Goal: Task Accomplishment & Management: Manage account settings

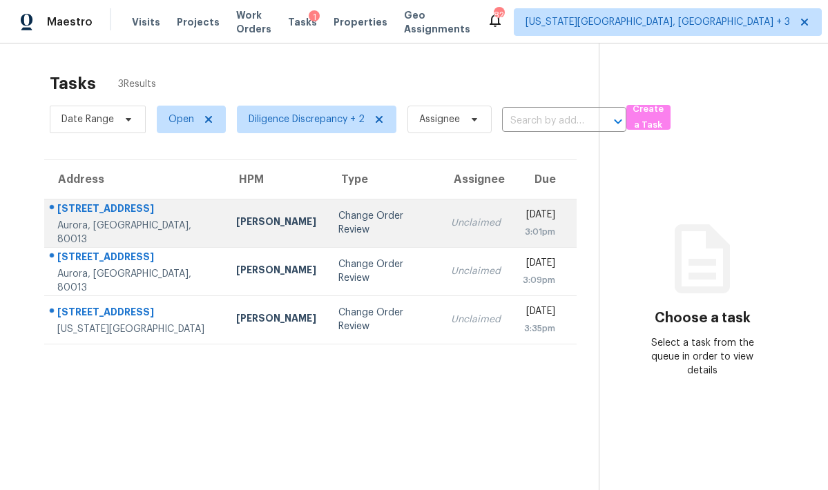
click at [338, 223] on div "Change Order Review" at bounding box center [383, 223] width 90 height 28
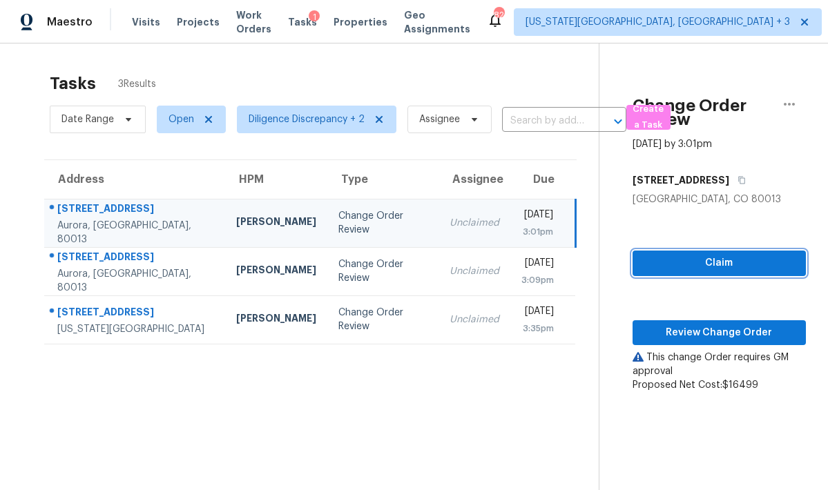
click at [707, 261] on span "Claim" at bounding box center [718, 263] width 151 height 17
click at [708, 347] on div "Claim Review Change Order This change Order requires GM approval Proposed Net C…" at bounding box center [718, 299] width 173 height 186
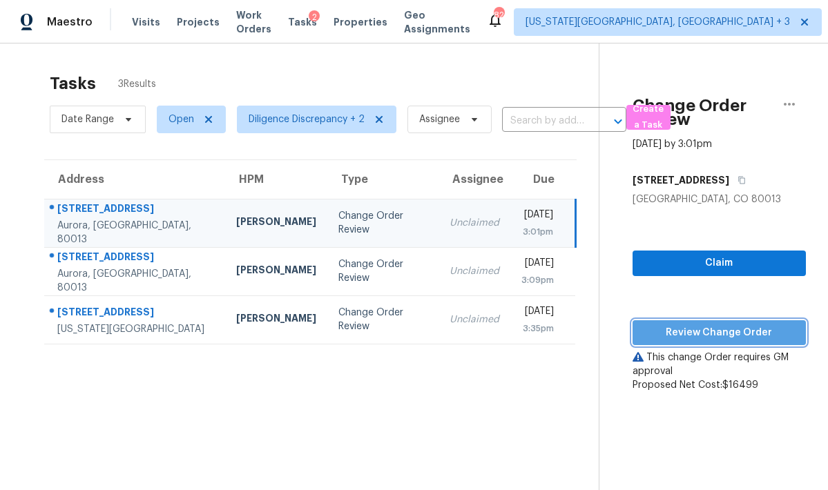
click at [718, 336] on span "Review Change Order" at bounding box center [718, 332] width 151 height 17
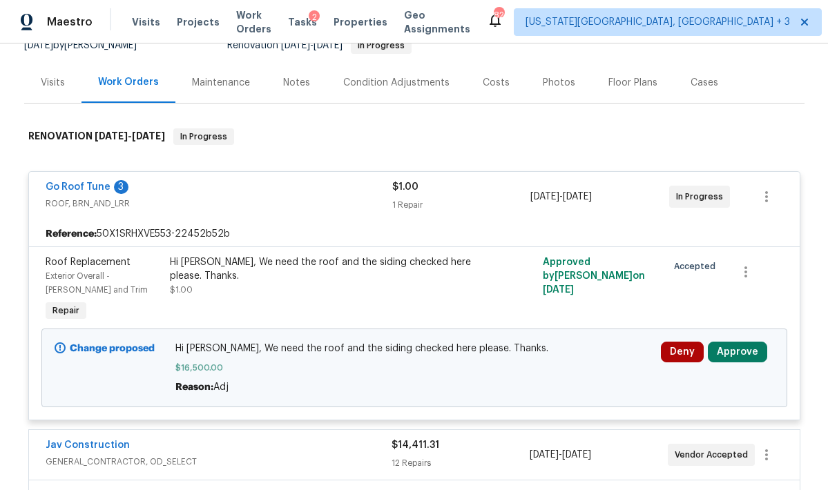
scroll to position [136, 0]
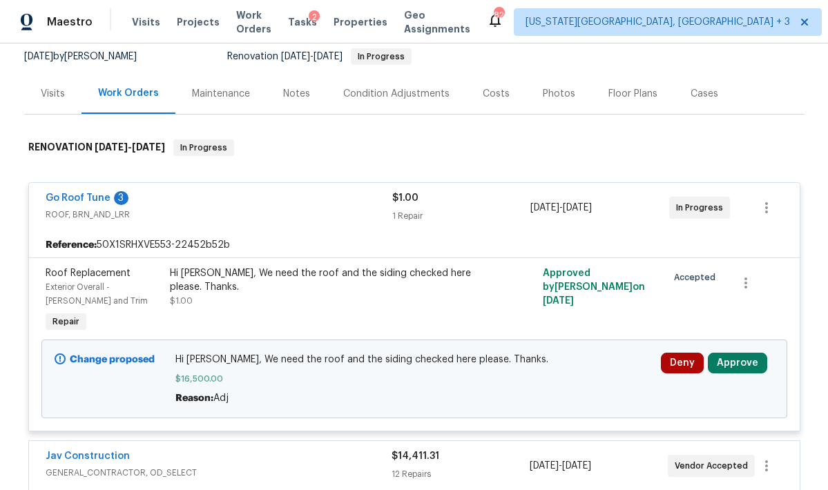
click at [412, 95] on div "Condition Adjustments" at bounding box center [396, 94] width 106 height 14
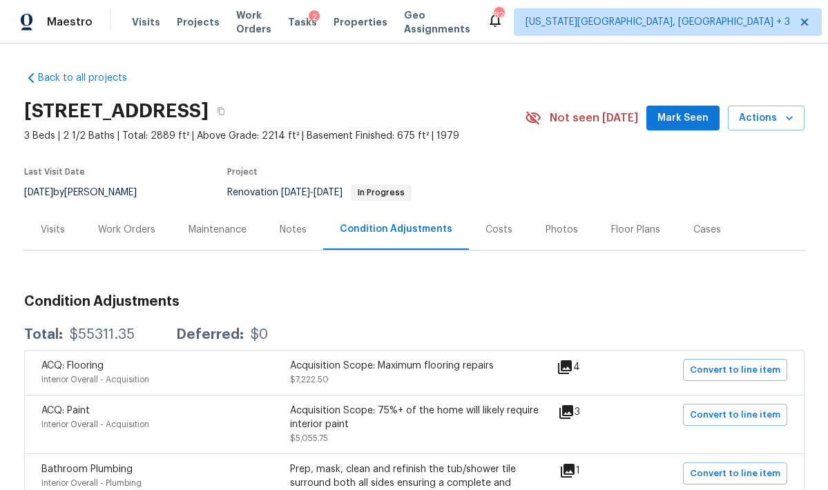
click at [144, 226] on div "Work Orders" at bounding box center [126, 230] width 57 height 14
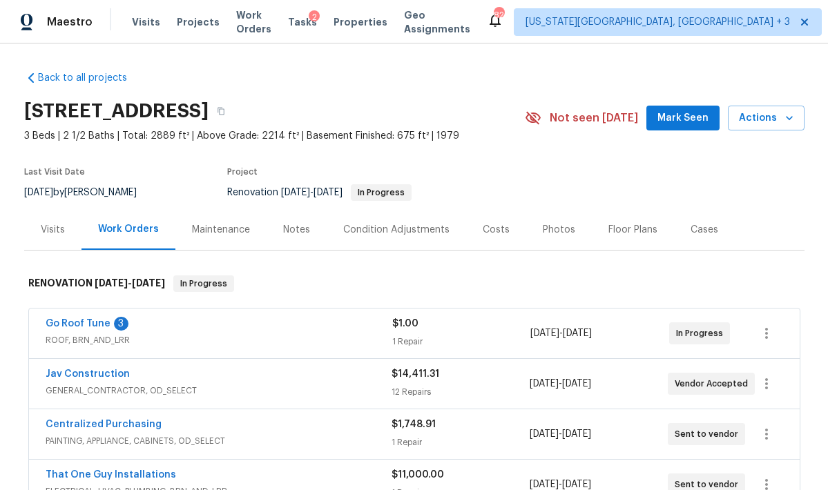
click at [502, 232] on div "Costs" at bounding box center [495, 230] width 27 height 14
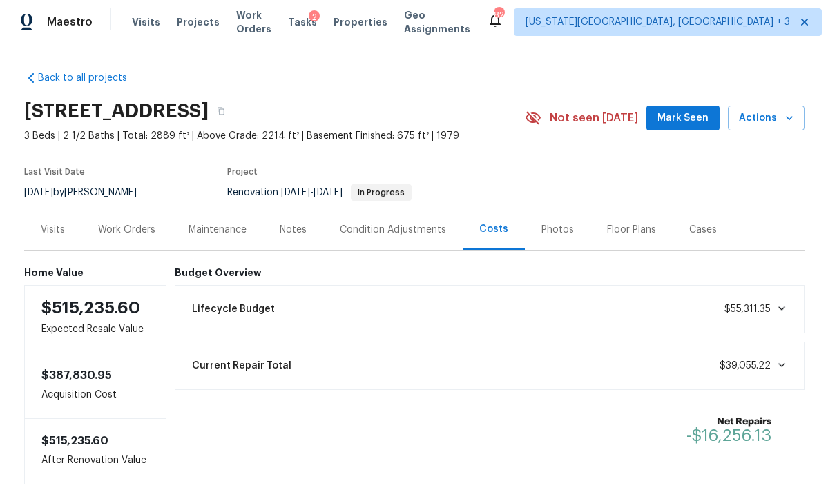
click at [129, 220] on div "Work Orders" at bounding box center [126, 229] width 90 height 41
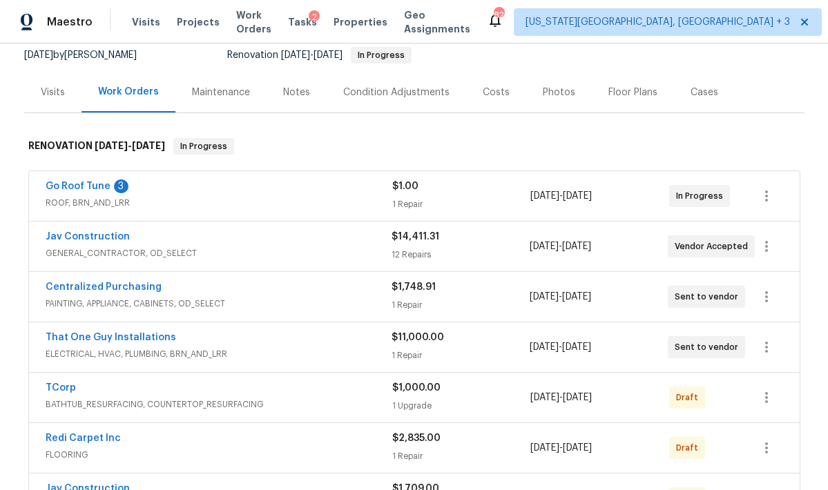
scroll to position [224, 0]
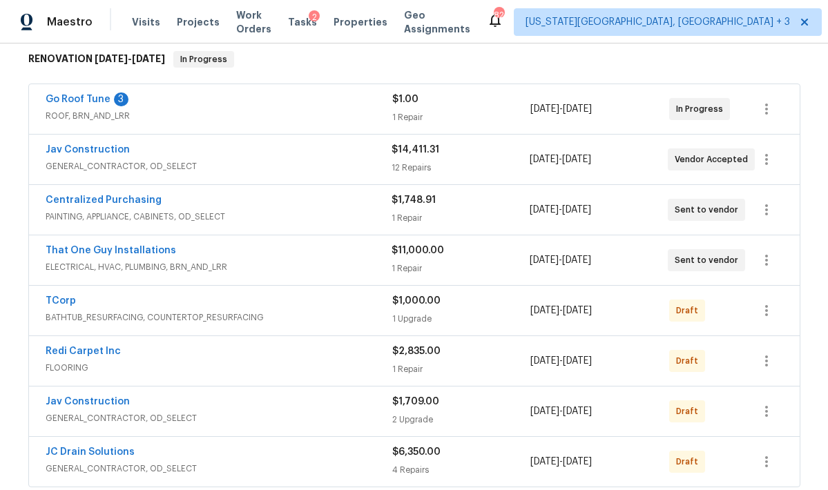
click at [181, 110] on span "ROOF, BRN_AND_LRR" at bounding box center [219, 116] width 346 height 14
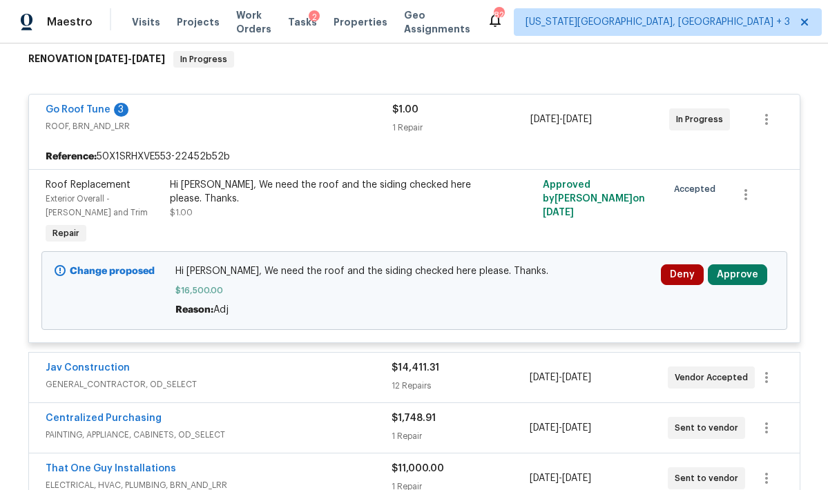
click at [744, 271] on button "Approve" at bounding box center [736, 274] width 59 height 21
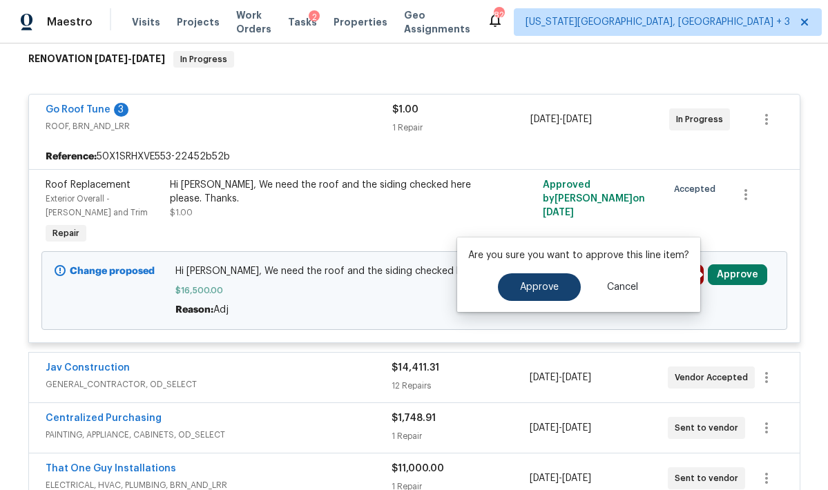
click at [549, 284] on span "Approve" at bounding box center [539, 287] width 39 height 10
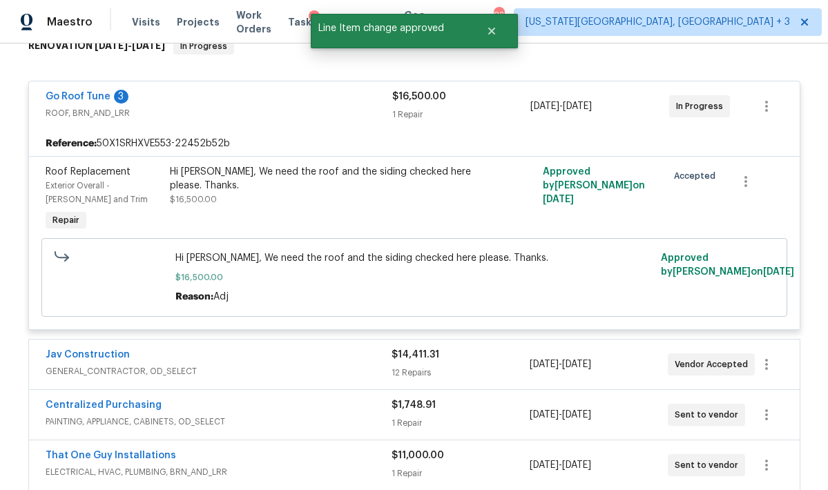
scroll to position [311, 0]
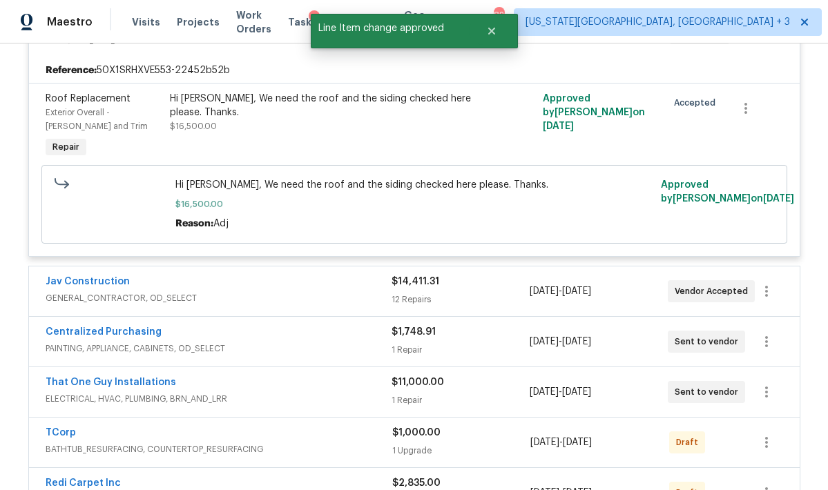
click at [262, 279] on div "Jav Construction" at bounding box center [219, 283] width 346 height 17
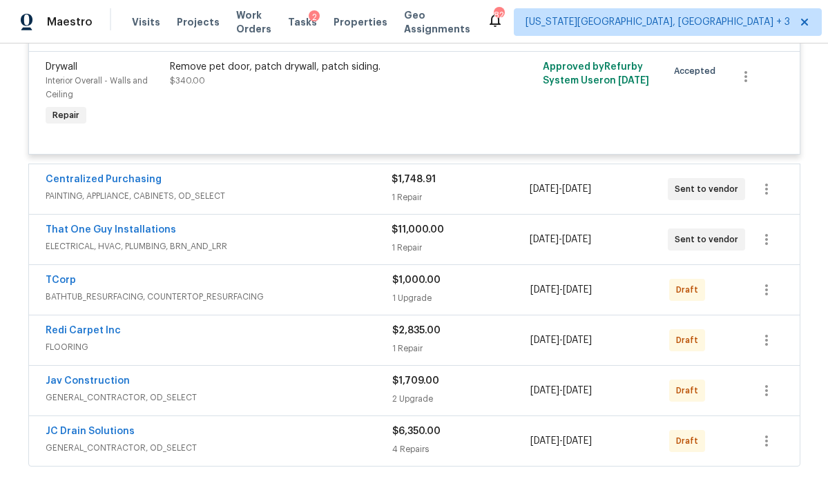
scroll to position [2124, 0]
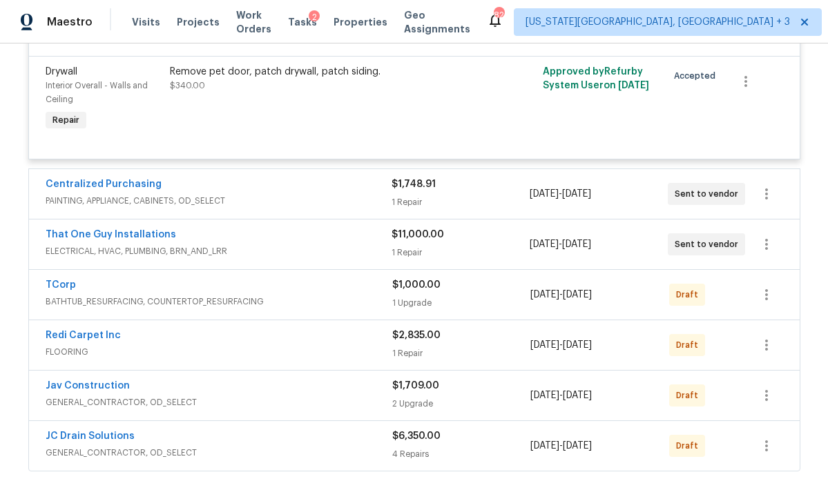
click at [248, 185] on div "Centralized Purchasing" at bounding box center [219, 185] width 346 height 17
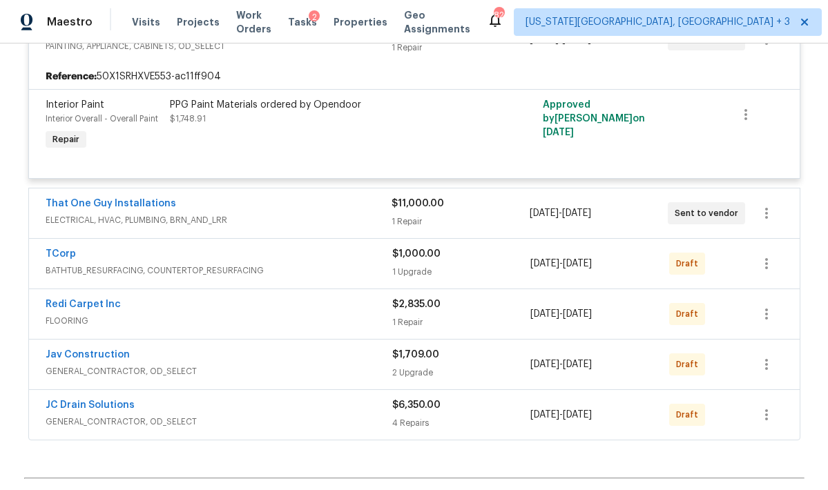
scroll to position [2310, 0]
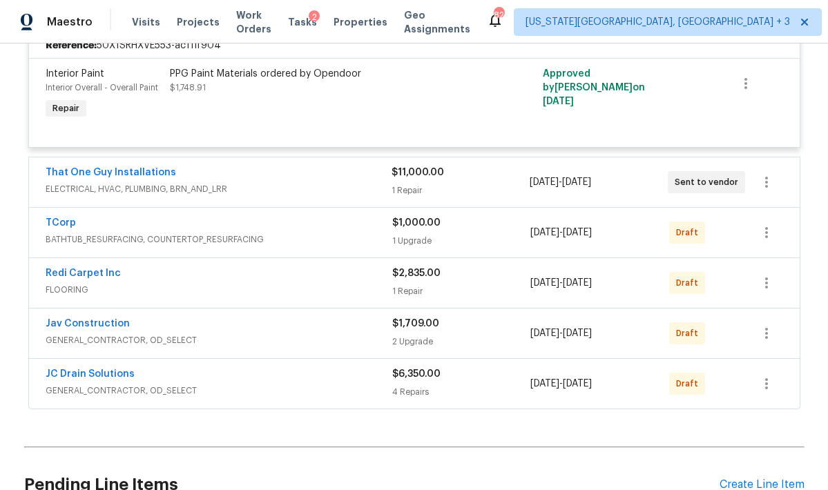
click at [248, 184] on span "ELECTRICAL, HVAC, PLUMBING, BRN_AND_LRR" at bounding box center [219, 189] width 346 height 14
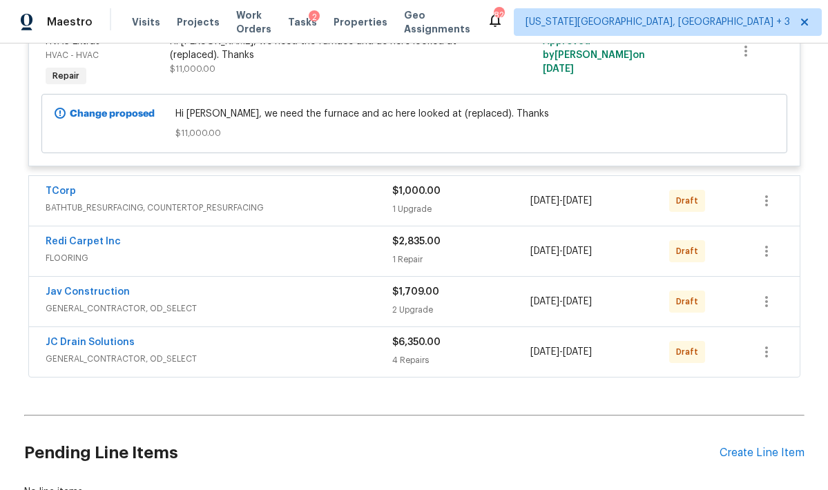
scroll to position [2534, 0]
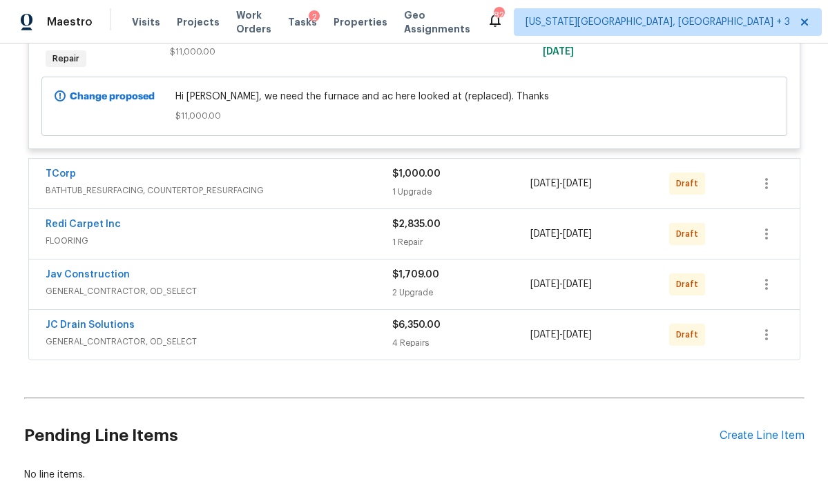
click at [240, 177] on div "TCorp" at bounding box center [219, 175] width 346 height 17
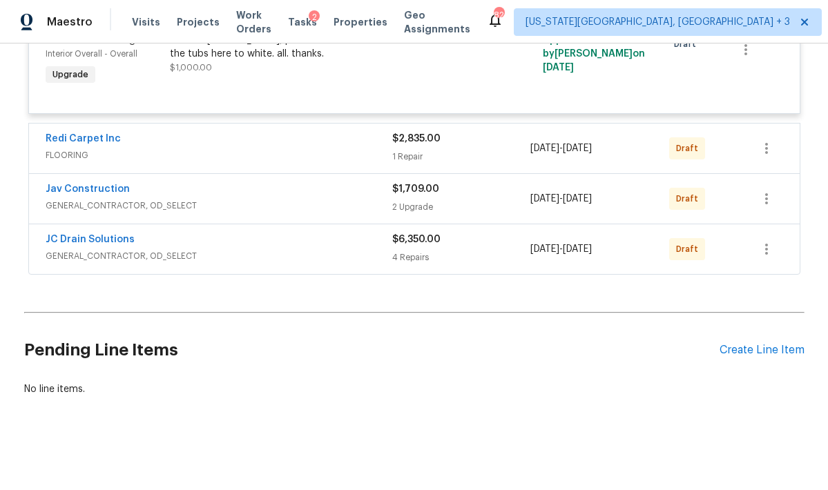
click at [228, 144] on div "Redi Carpet Inc" at bounding box center [219, 140] width 346 height 17
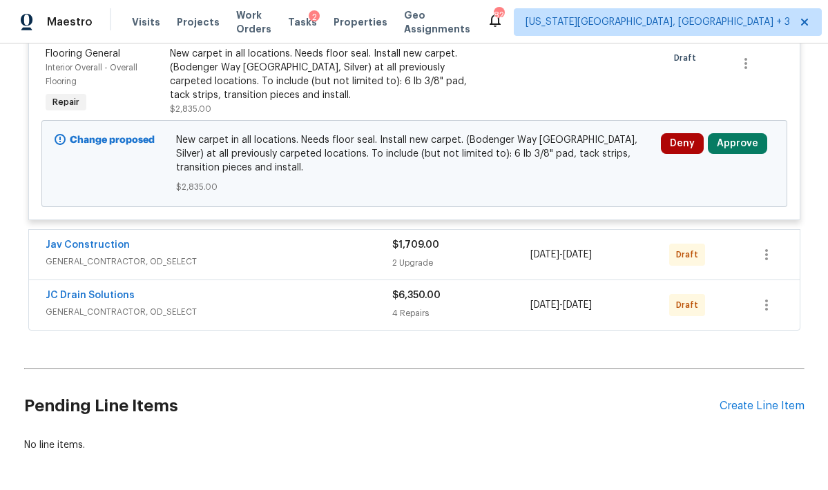
scroll to position [2961, 0]
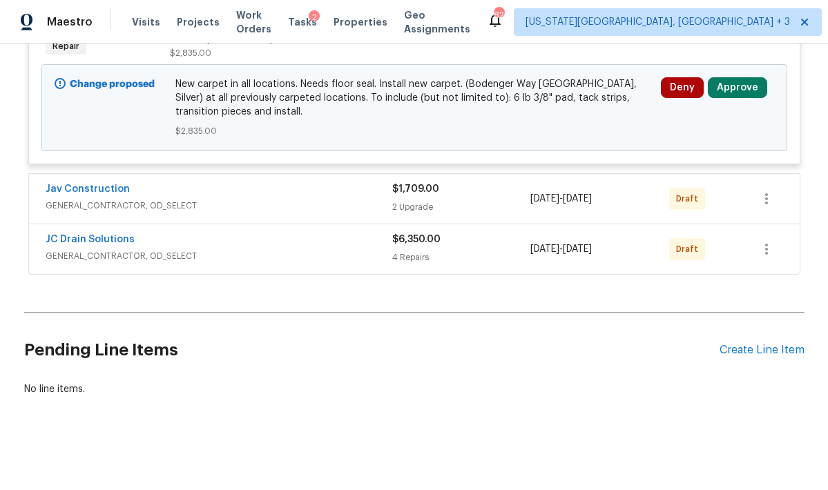
click at [738, 90] on button "Approve" at bounding box center [736, 87] width 59 height 21
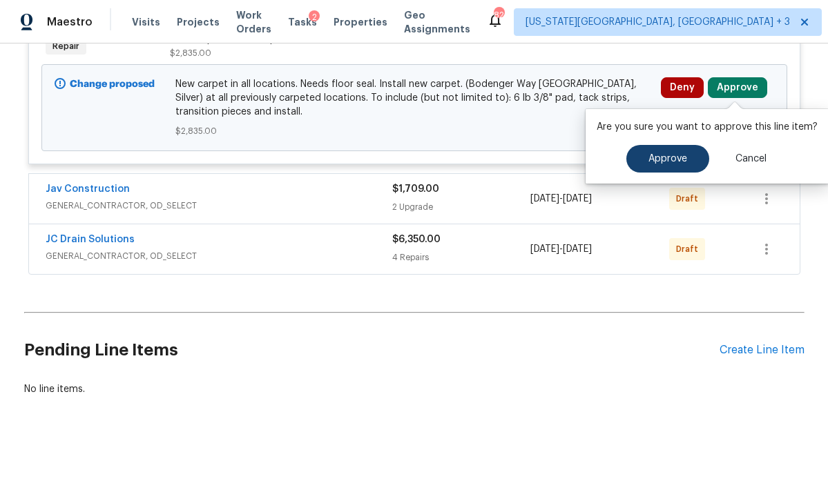
click at [655, 163] on span "Approve" at bounding box center [667, 159] width 39 height 10
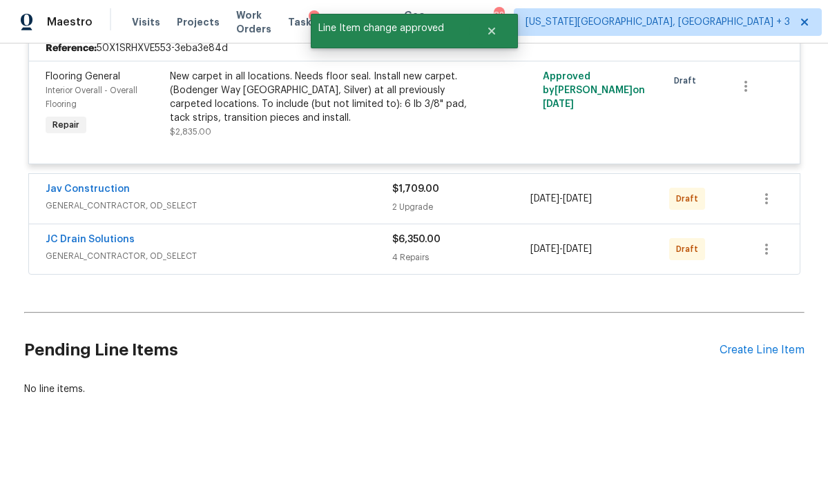
scroll to position [2766, 0]
click at [244, 202] on span "GENERAL_CONTRACTOR, OD_SELECT" at bounding box center [219, 206] width 346 height 14
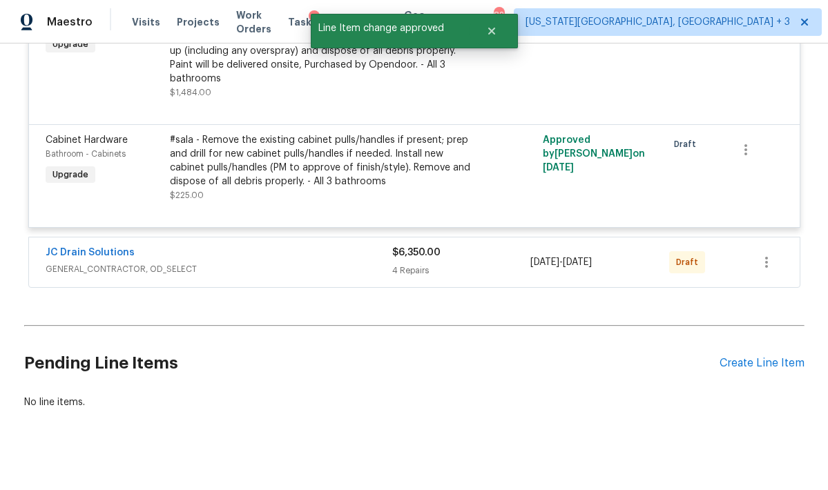
scroll to position [3021, 0]
click at [269, 263] on span "GENERAL_CONTRACTOR, OD_SELECT" at bounding box center [219, 270] width 346 height 14
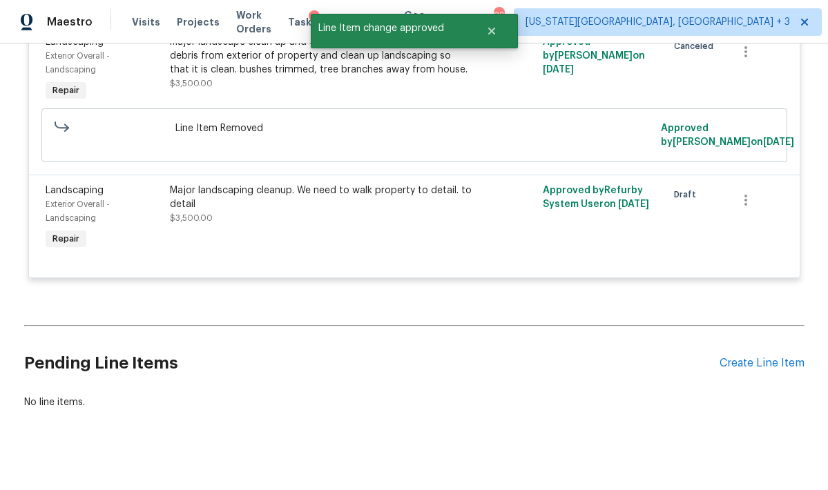
scroll to position [3499, 0]
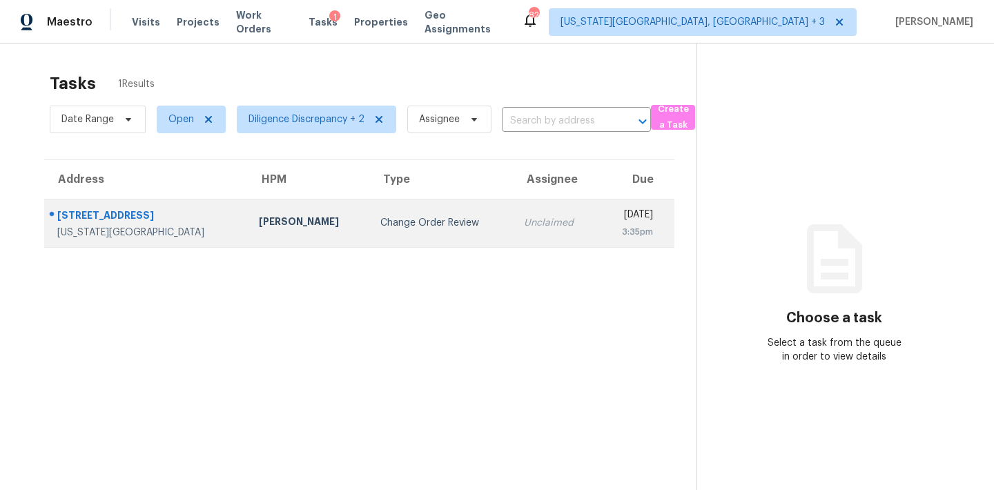
click at [413, 221] on div "Change Order Review" at bounding box center [440, 223] width 121 height 14
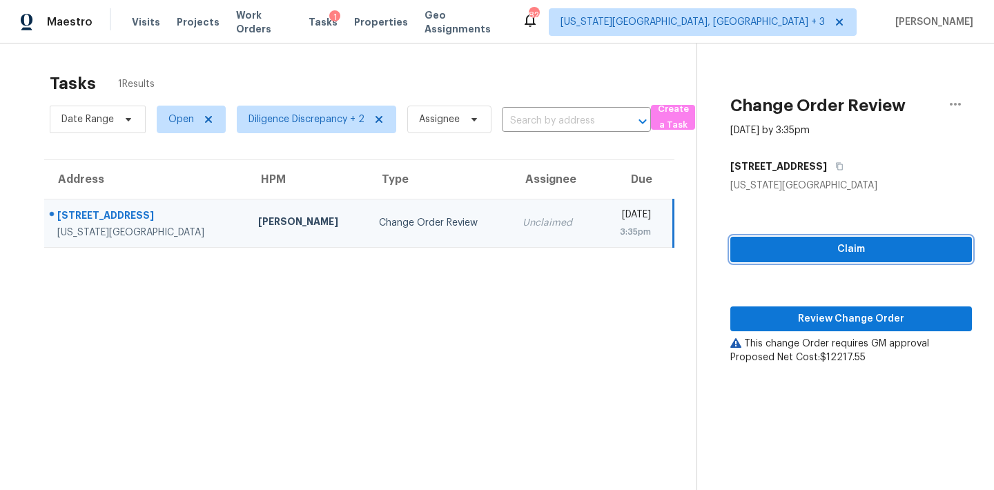
click at [827, 242] on span "Claim" at bounding box center [850, 249] width 219 height 17
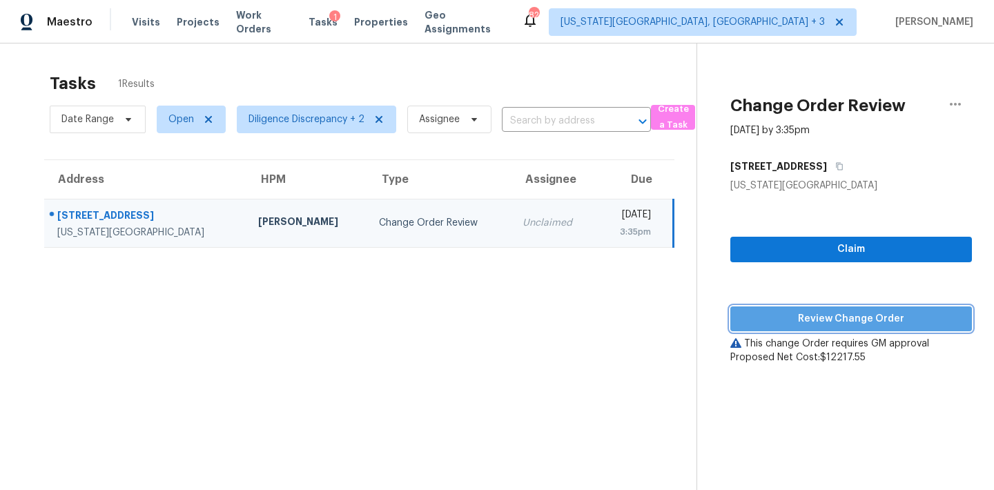
click at [827, 315] on span "Review Change Order" at bounding box center [850, 319] width 219 height 17
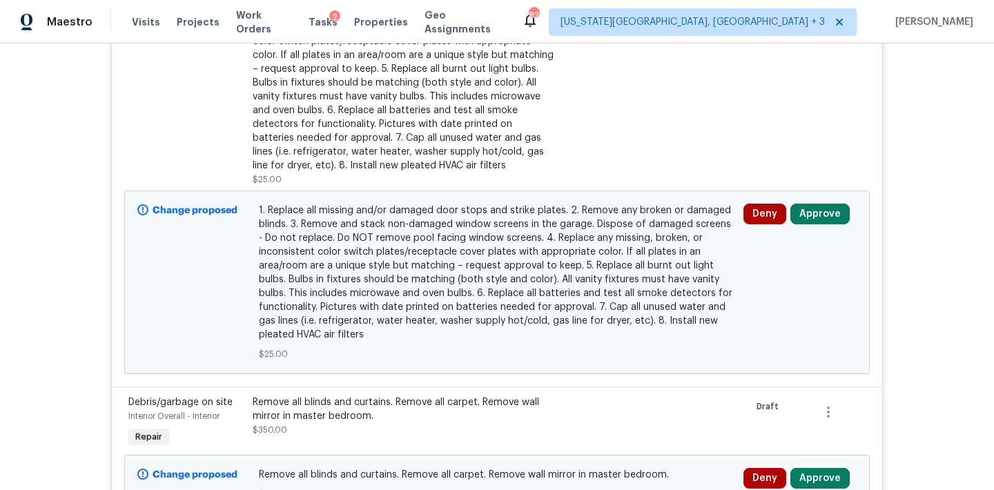
scroll to position [444, 0]
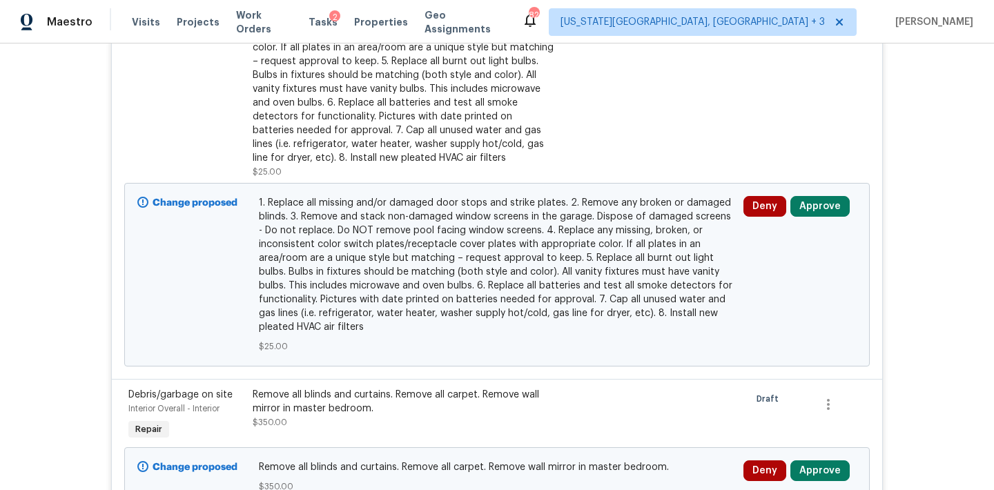
click at [827, 203] on button "Approve" at bounding box center [819, 206] width 59 height 21
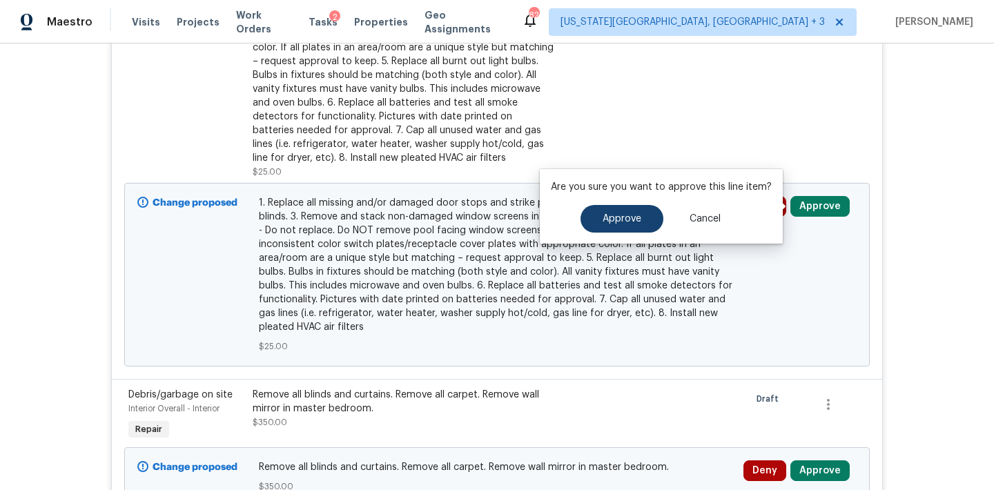
click at [638, 222] on span "Approve" at bounding box center [622, 219] width 39 height 10
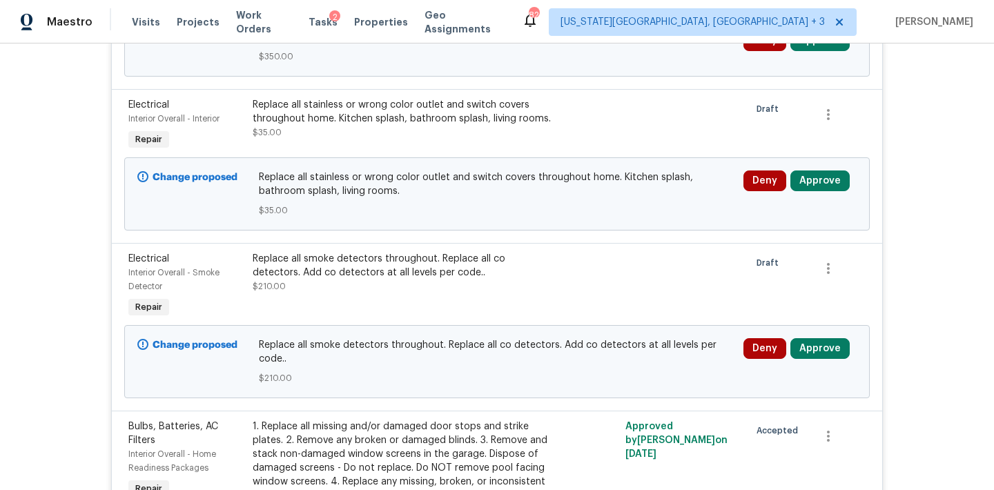
click at [372, 106] on div "Replace all stainless or wrong color outlet and switch covers throughout home. …" at bounding box center [404, 112] width 302 height 28
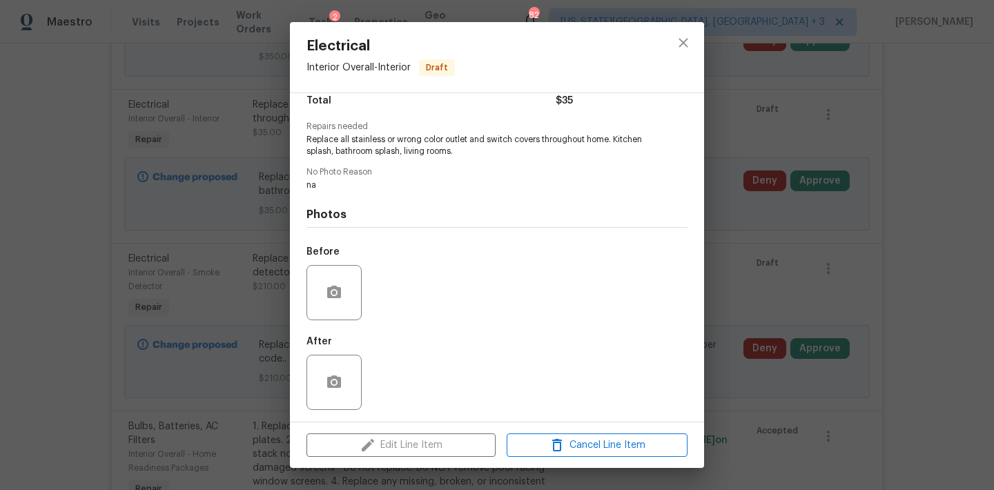
scroll to position [119, 0]
click at [681, 47] on icon "close" at bounding box center [683, 43] width 17 height 17
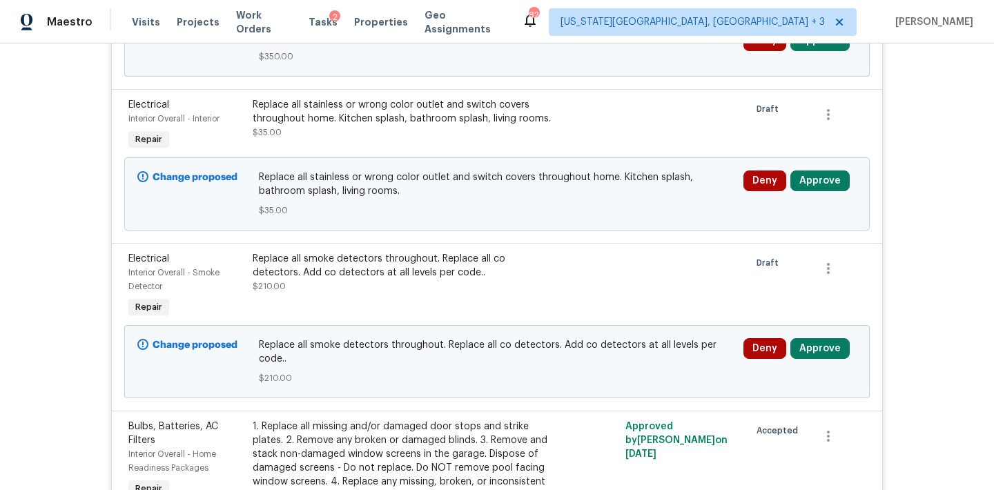
click at [827, 176] on button "Approve" at bounding box center [819, 180] width 59 height 21
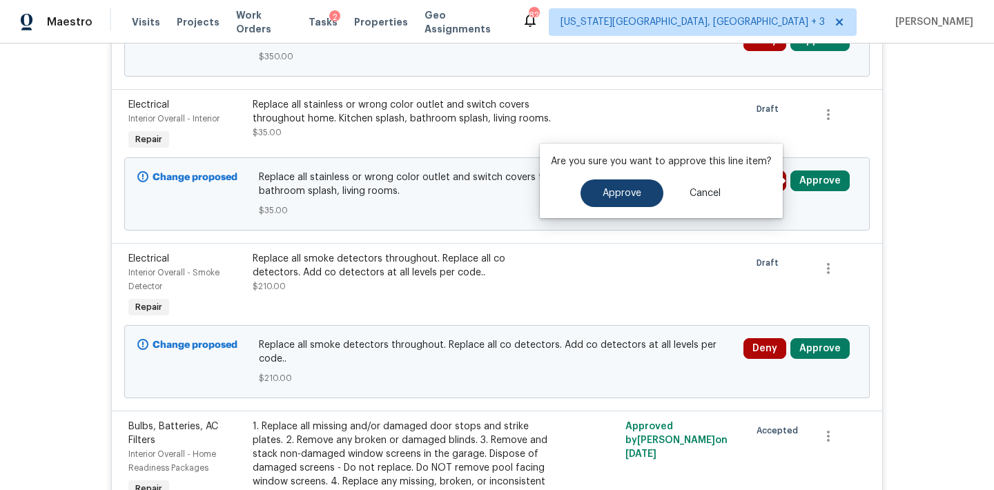
click at [635, 184] on button "Approve" at bounding box center [621, 193] width 83 height 28
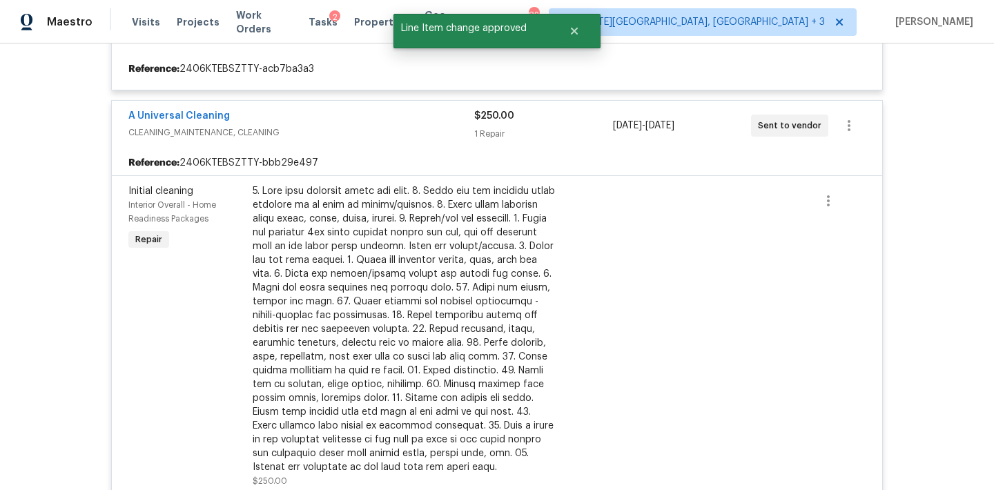
scroll to position [242, 0]
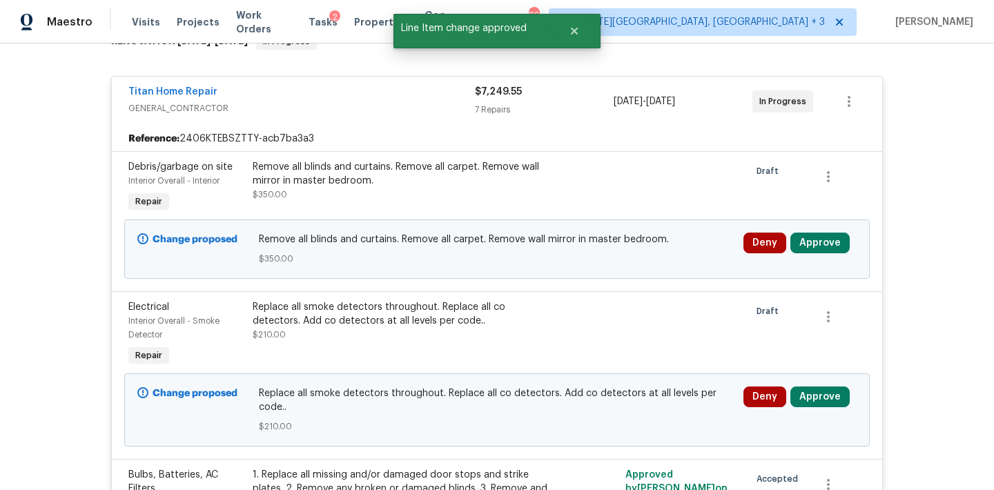
click at [812, 232] on div "Deny Approve" at bounding box center [799, 248] width 121 height 41
click at [812, 248] on button "Approve" at bounding box center [819, 243] width 59 height 21
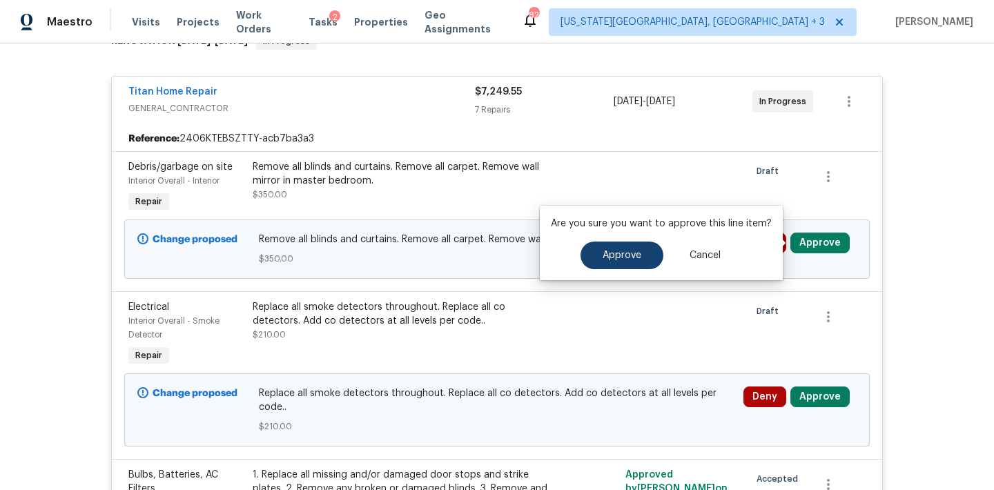
click at [630, 262] on button "Approve" at bounding box center [621, 256] width 83 height 28
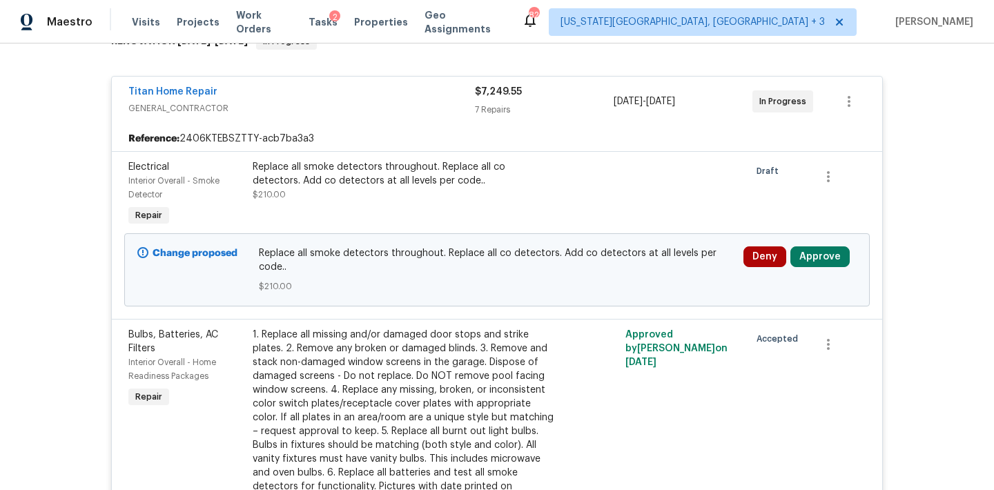
click at [341, 191] on div "Replace all smoke detectors throughout. Replace all co detectors. Add co detect…" at bounding box center [404, 180] width 302 height 41
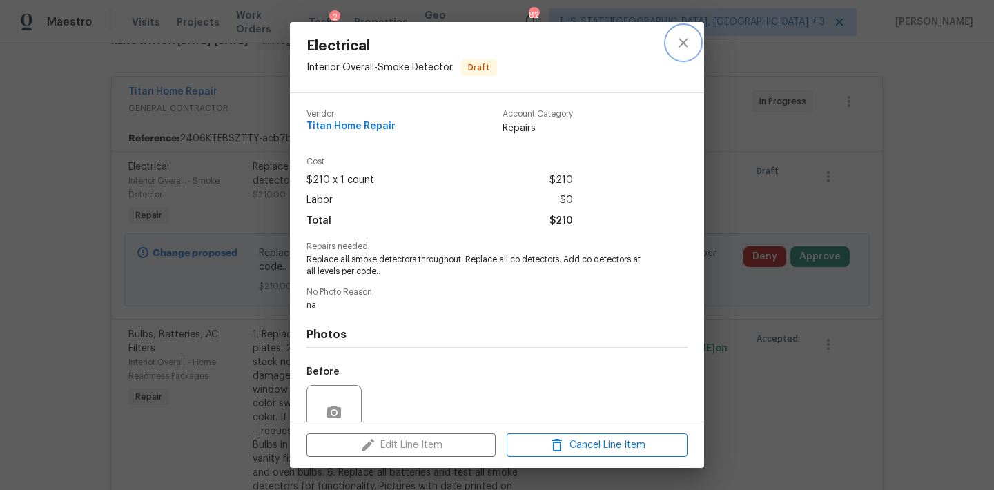
click at [679, 36] on icon "close" at bounding box center [683, 43] width 17 height 17
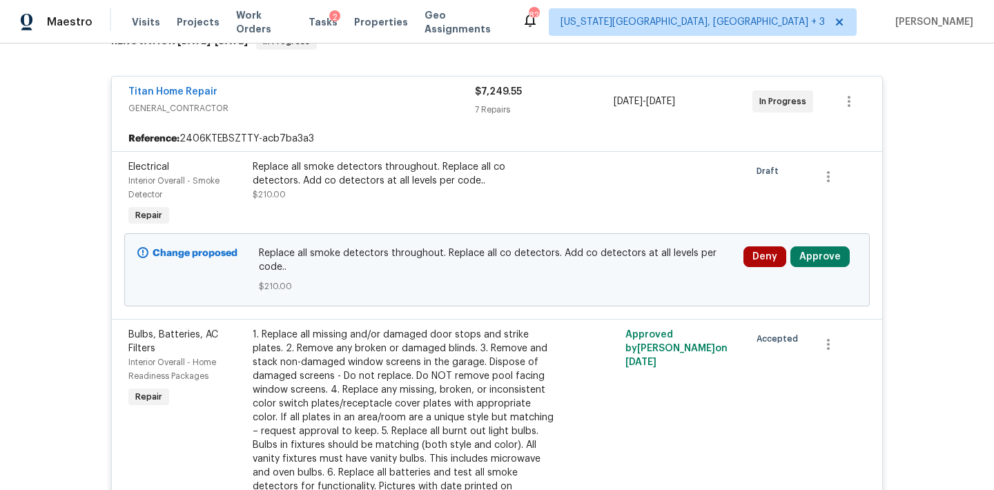
click at [820, 255] on button "Approve" at bounding box center [819, 256] width 59 height 21
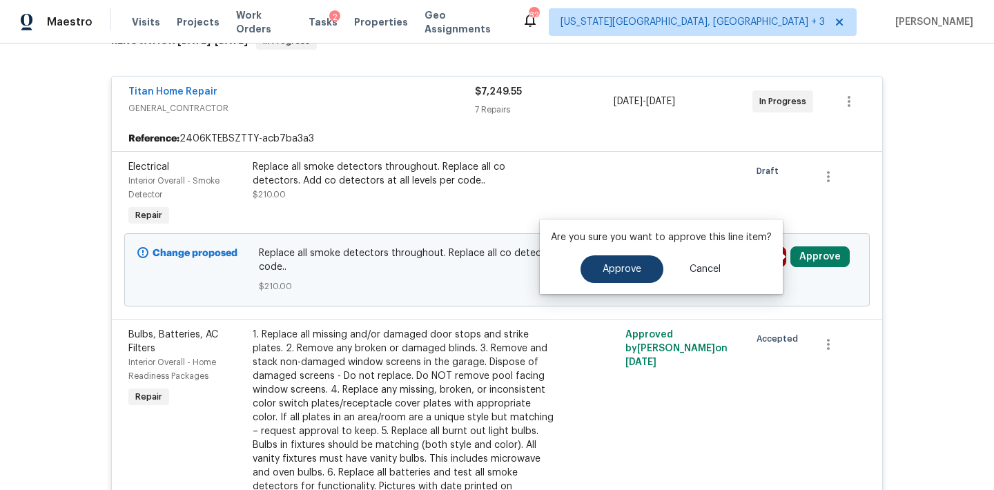
click at [635, 266] on span "Approve" at bounding box center [622, 269] width 39 height 10
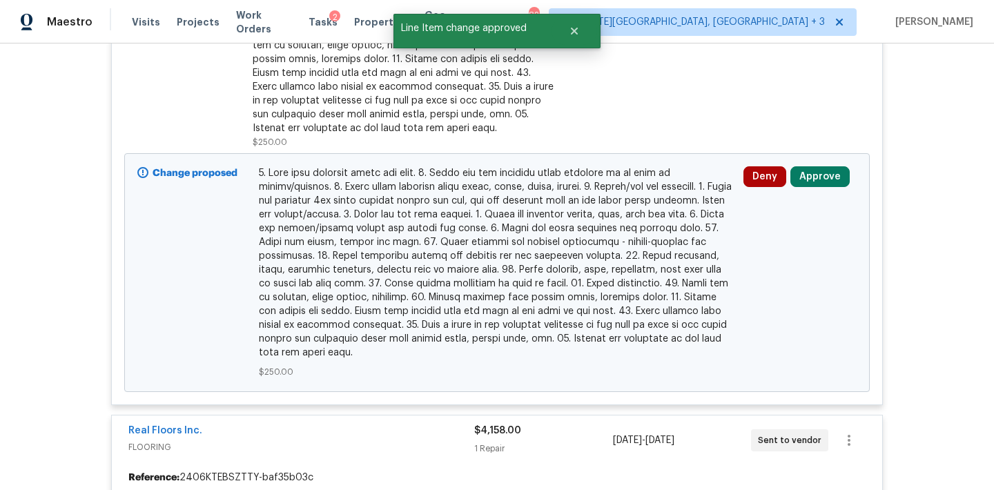
scroll to position [2148, 0]
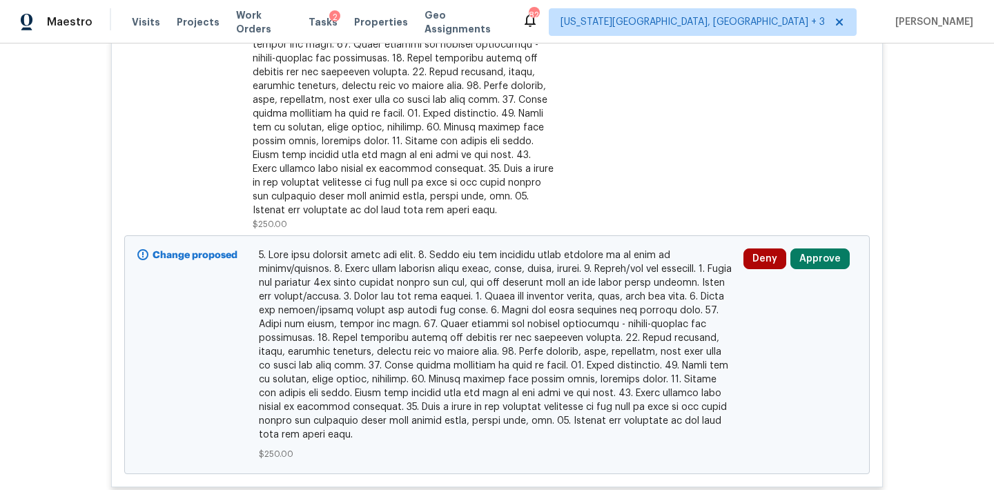
click at [823, 262] on button "Approve" at bounding box center [819, 258] width 59 height 21
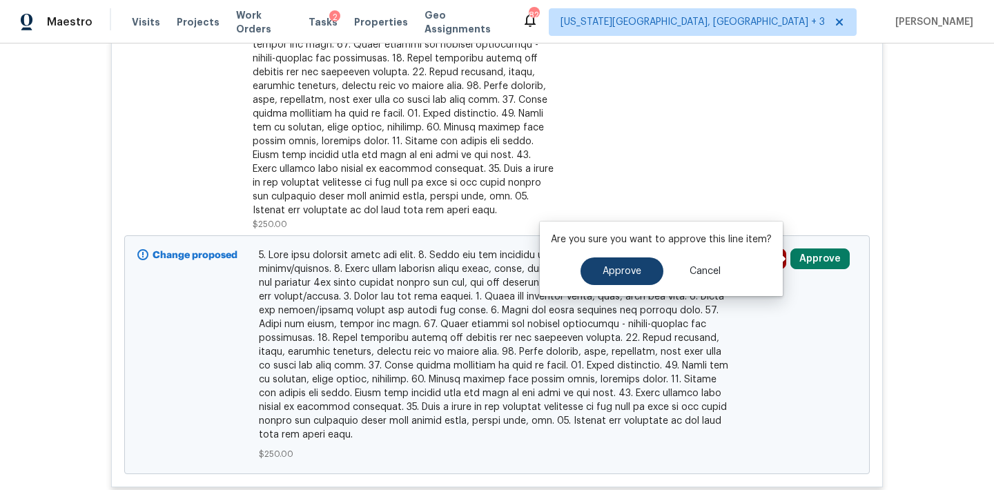
click at [623, 281] on button "Approve" at bounding box center [621, 271] width 83 height 28
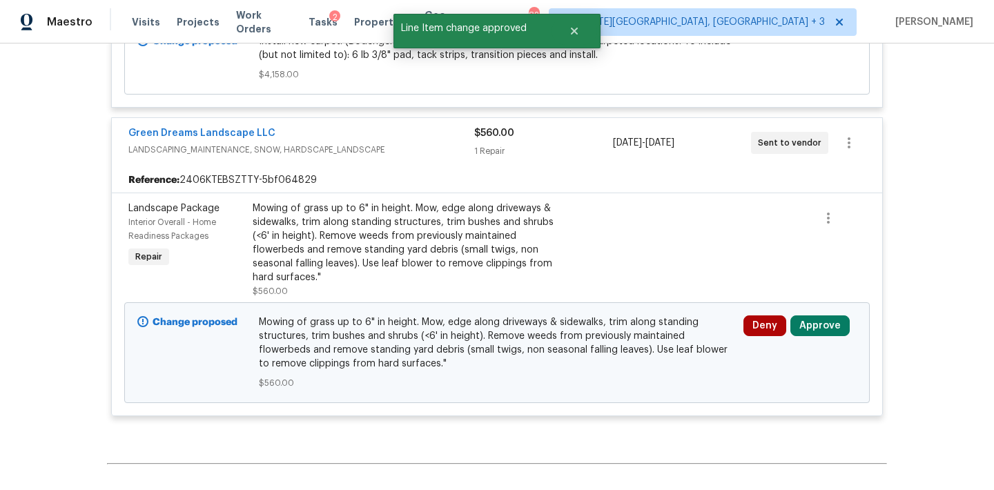
scroll to position [2783, 0]
click at [815, 326] on button "Approve" at bounding box center [819, 324] width 59 height 21
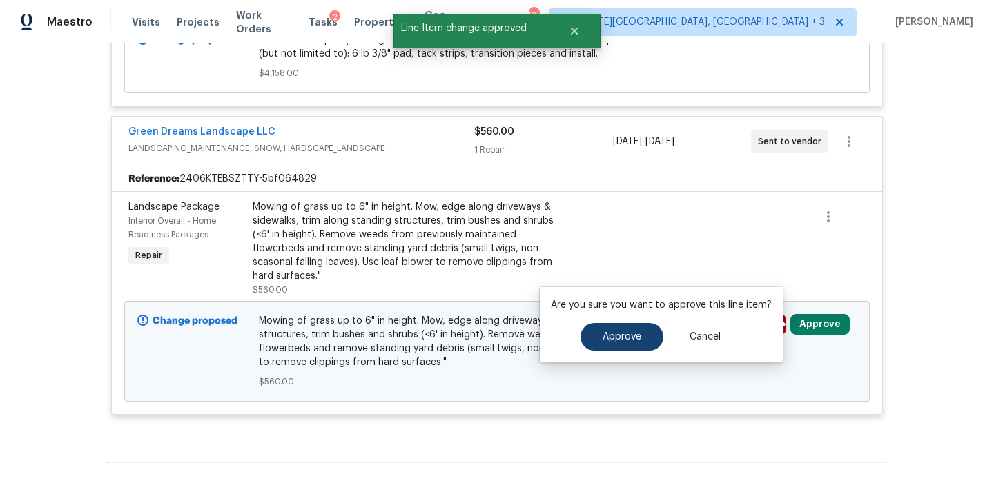
click at [614, 335] on span "Approve" at bounding box center [622, 337] width 39 height 10
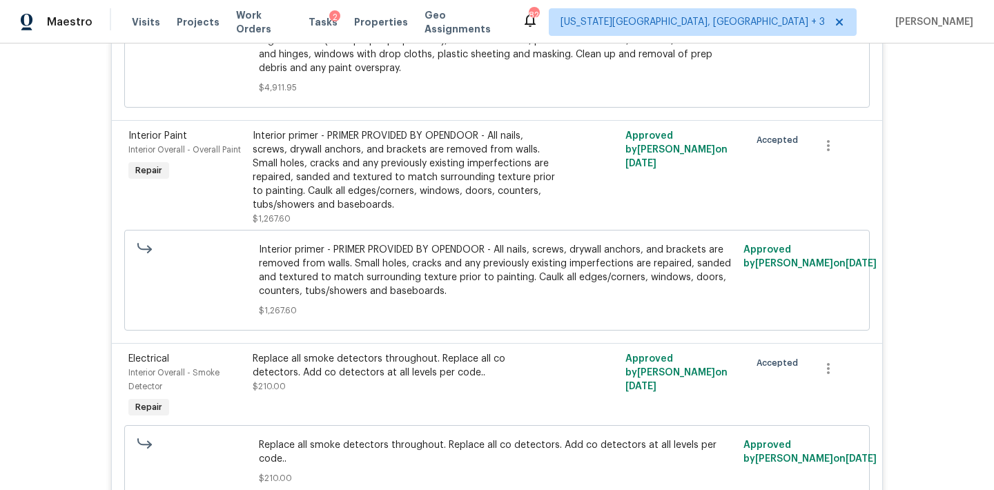
scroll to position [1477, 0]
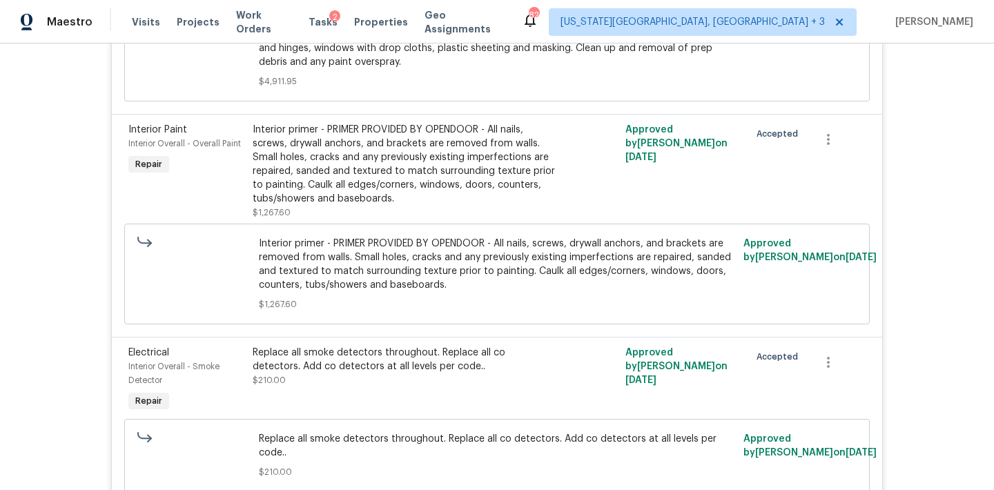
click at [415, 360] on div "Replace all smoke detectors throughout. Replace all co detectors. Add co detect…" at bounding box center [404, 360] width 302 height 28
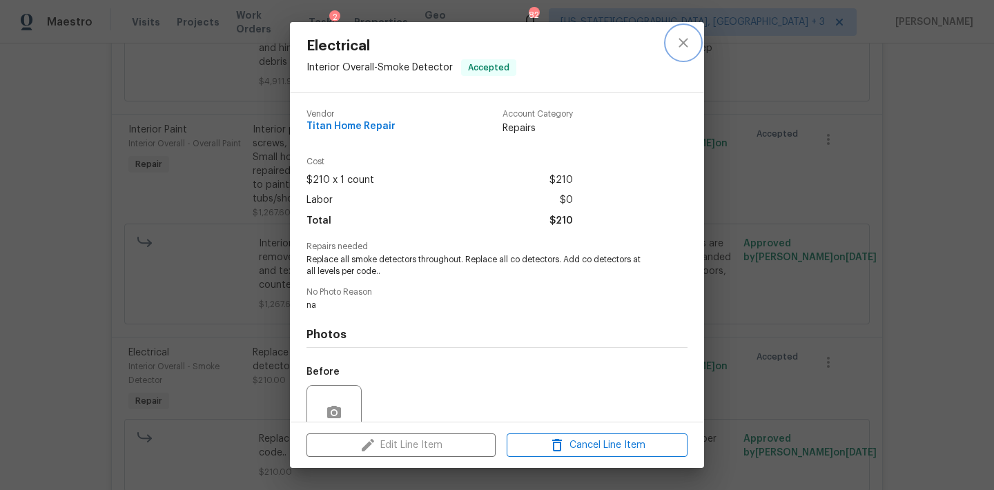
click at [677, 38] on icon "close" at bounding box center [683, 43] width 17 height 17
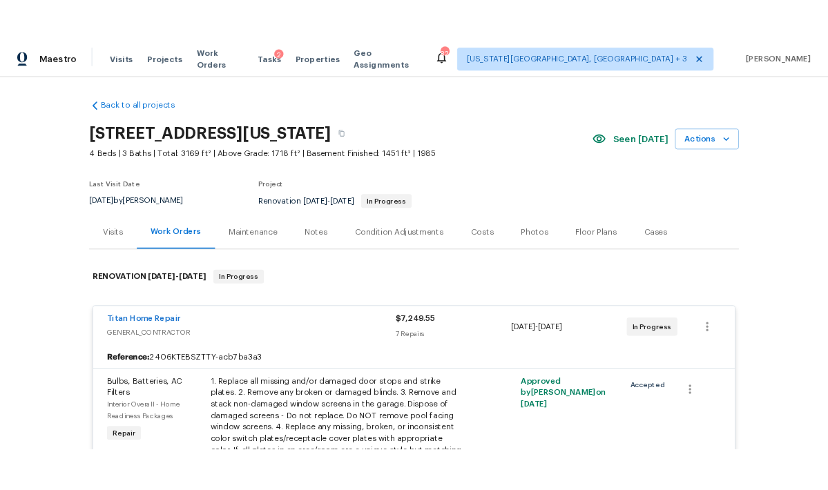
scroll to position [0, 0]
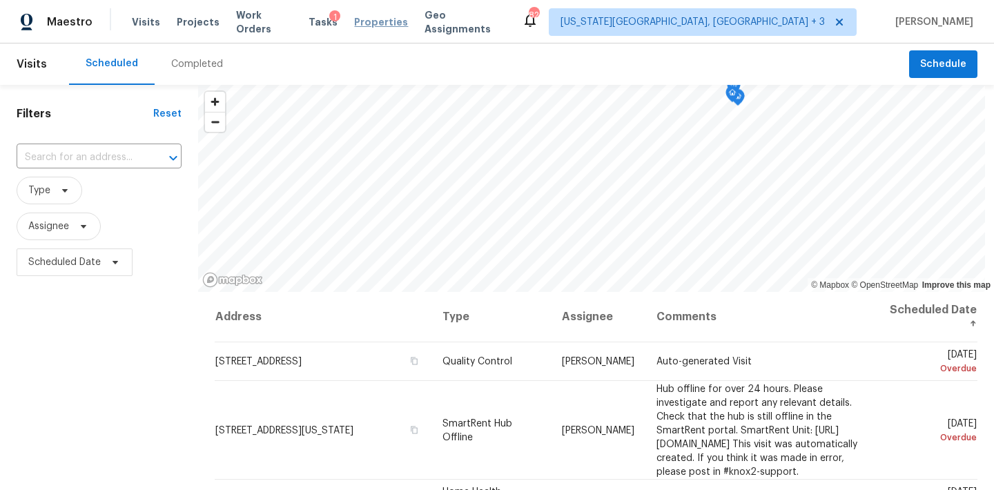
click at [380, 22] on span "Properties" at bounding box center [381, 22] width 54 height 14
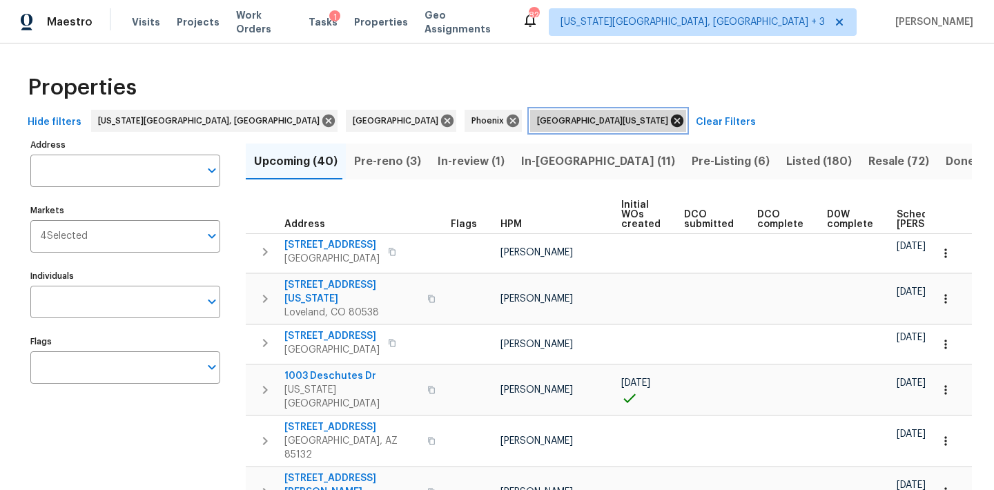
click at [671, 117] on icon at bounding box center [677, 121] width 12 height 12
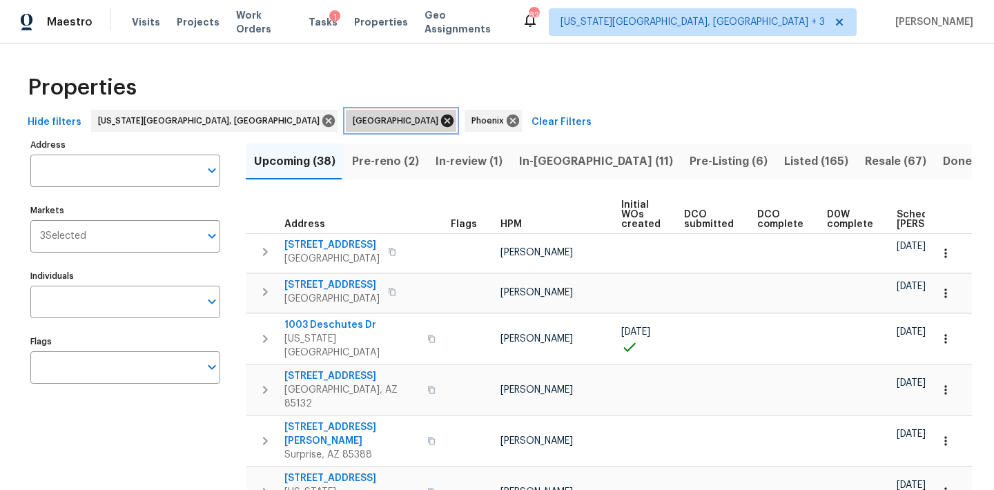
click at [441, 124] on icon at bounding box center [447, 121] width 12 height 12
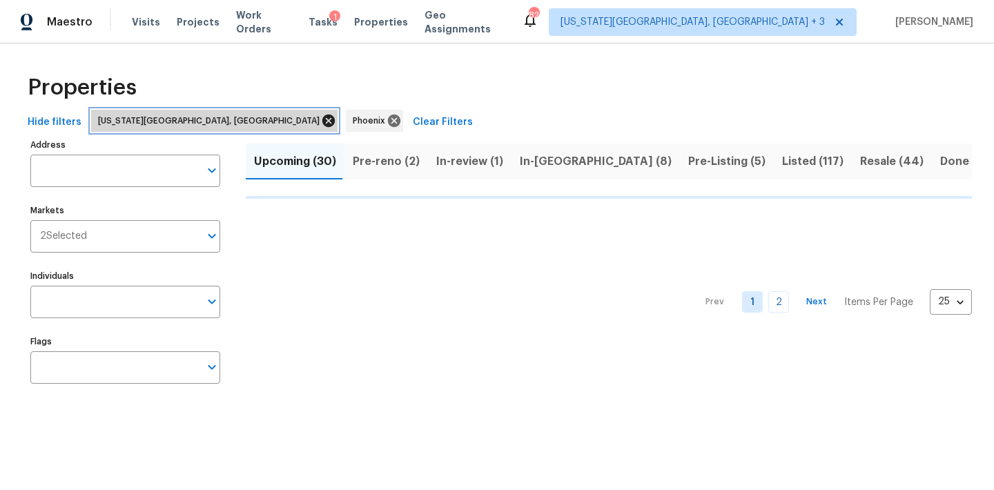
click at [321, 123] on icon at bounding box center [328, 120] width 15 height 15
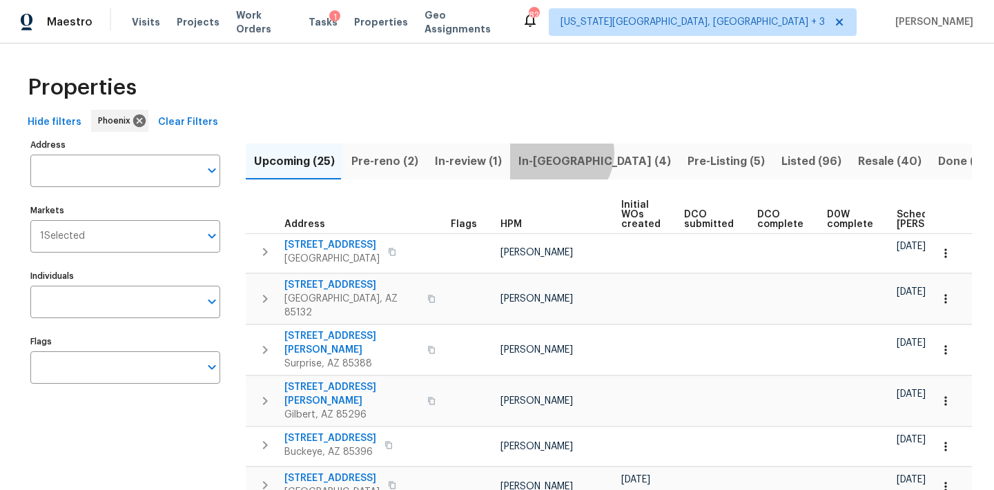
click at [550, 153] on span "In-reno (4)" at bounding box center [594, 161] width 153 height 19
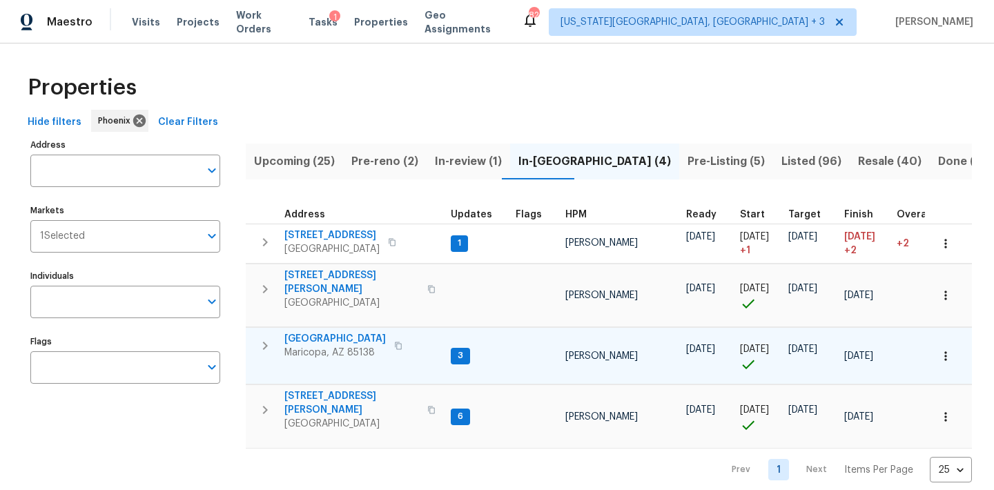
click at [360, 333] on span "[GEOGRAPHIC_DATA]" at bounding box center [334, 339] width 101 height 14
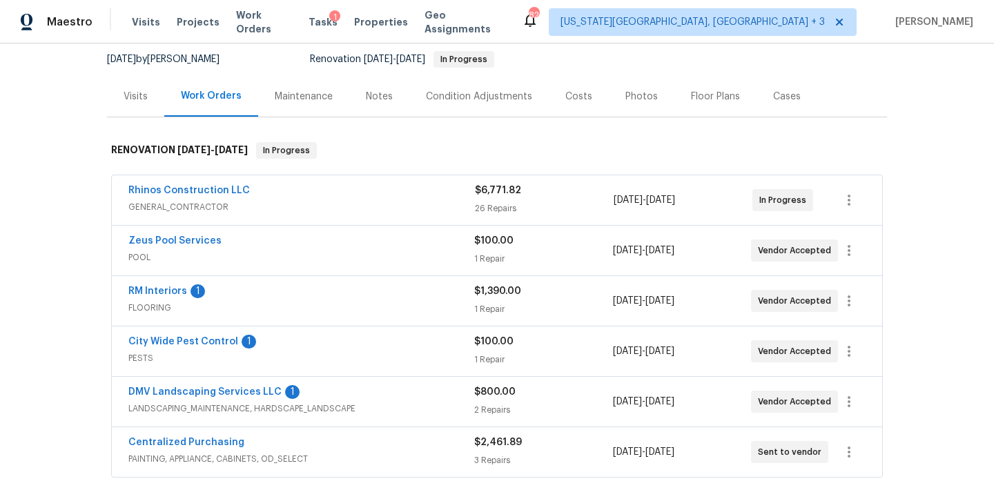
scroll to position [144, 0]
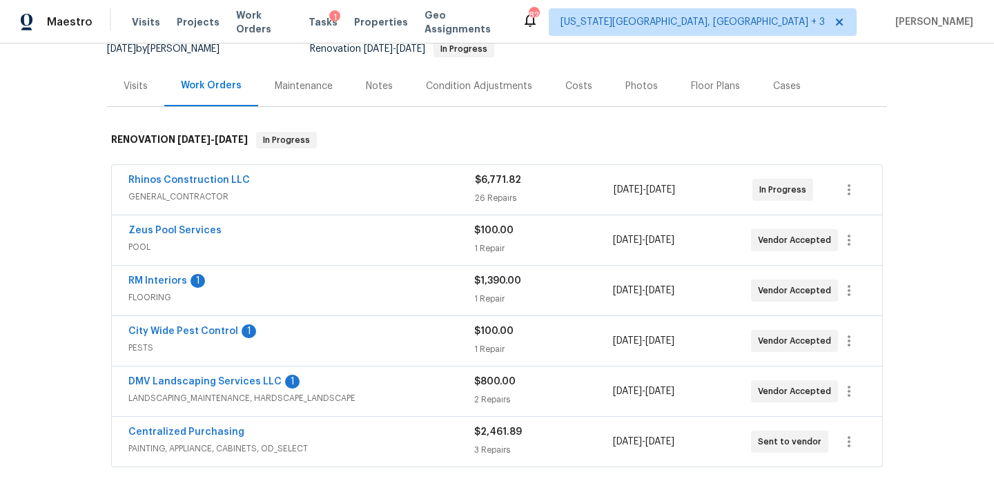
click at [211, 326] on span "City Wide Pest Control" at bounding box center [183, 331] width 110 height 14
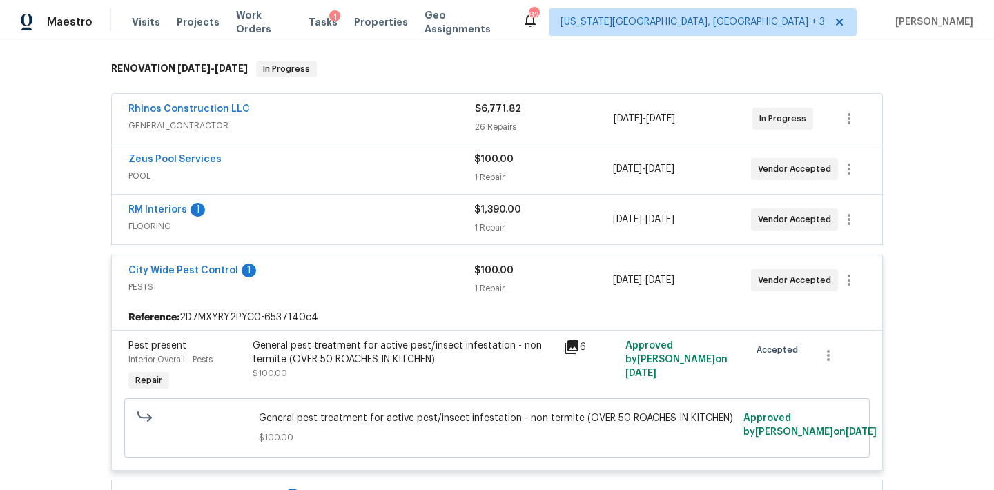
scroll to position [241, 0]
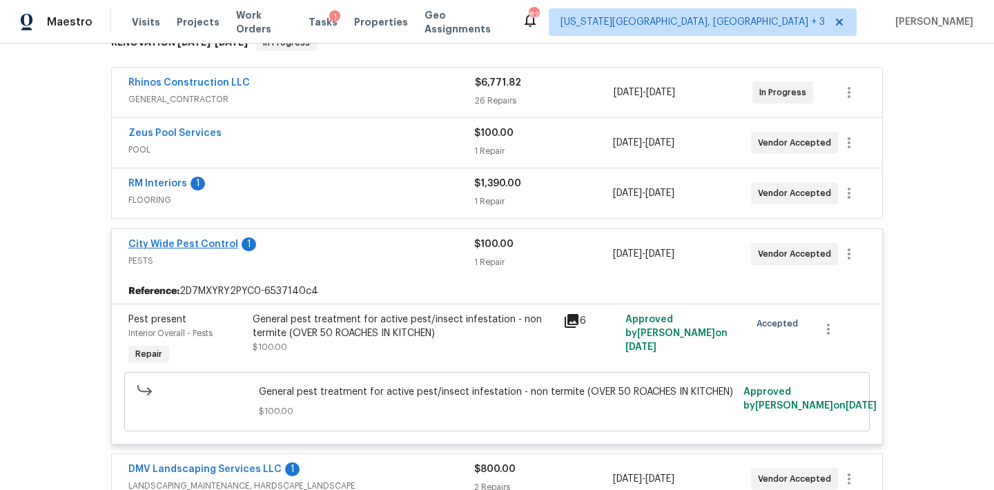
click at [212, 243] on link "City Wide Pest Control" at bounding box center [183, 244] width 110 height 10
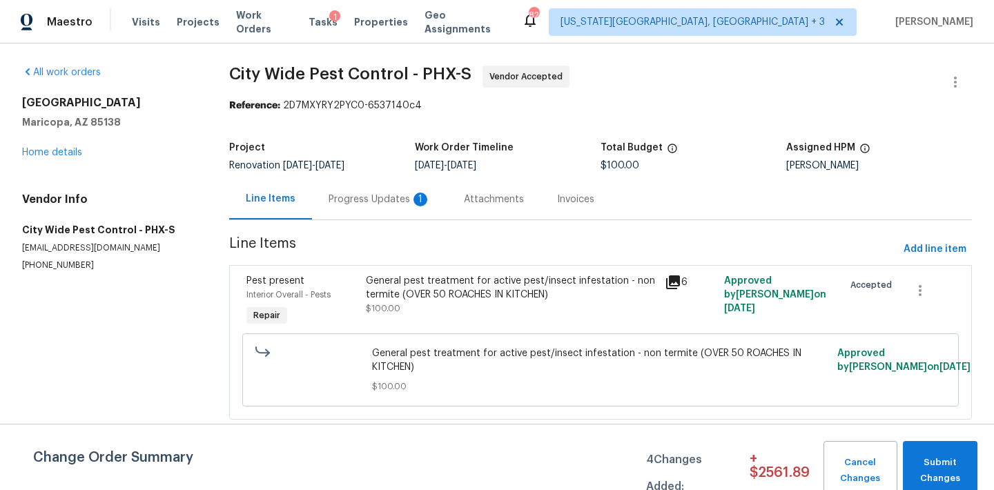
click at [384, 205] on div "Progress Updates 1" at bounding box center [380, 200] width 102 height 14
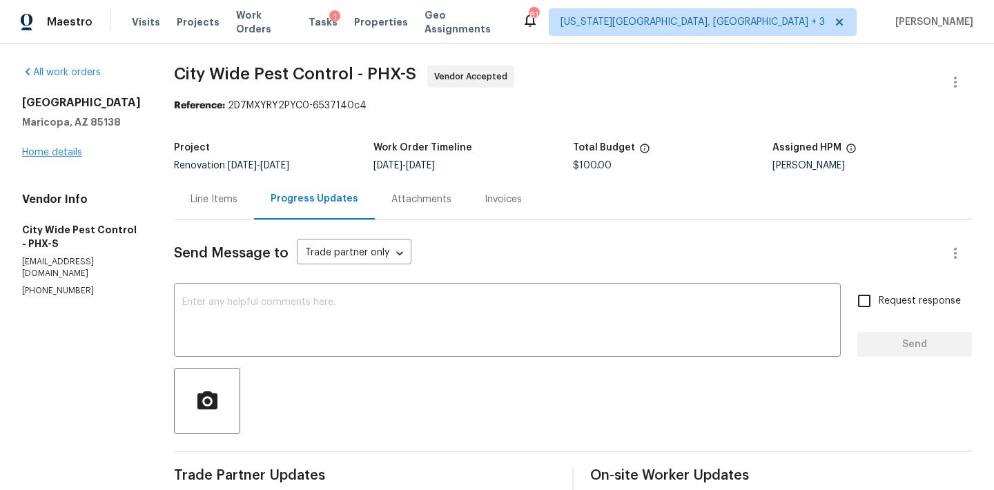
click at [63, 157] on link "Home details" at bounding box center [52, 153] width 60 height 10
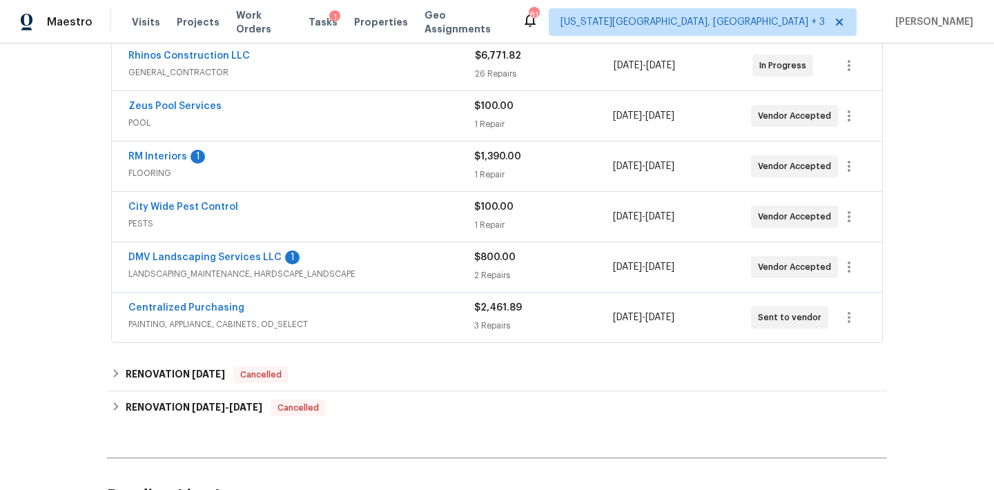
scroll to position [268, 0]
click at [222, 199] on div "City Wide Pest Control PESTS $100.00 1 Repair 10/9/2025 - 10/9/2025 Vendor Acce…" at bounding box center [497, 216] width 770 height 50
click at [197, 208] on link "City Wide Pest Control" at bounding box center [183, 207] width 110 height 10
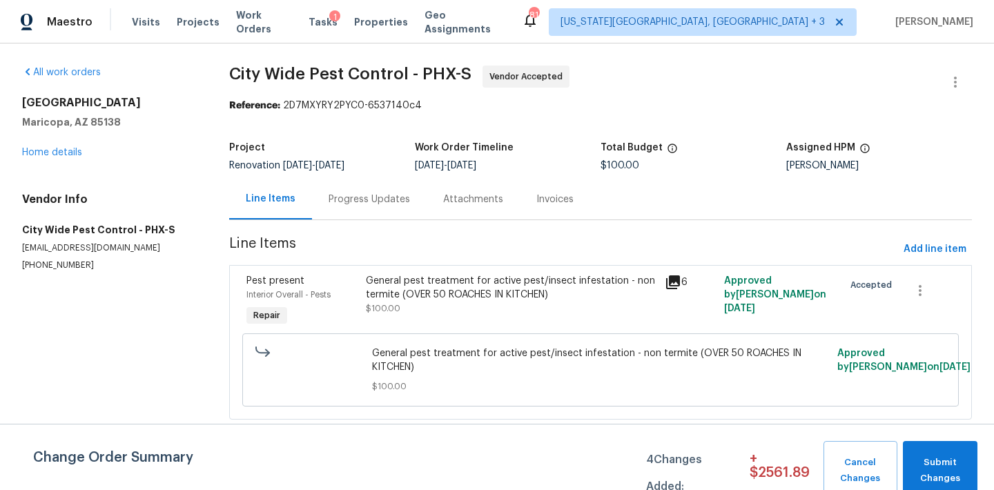
click at [484, 292] on div "General pest treatment for active pest/insect infestation - non termite (OVER 5…" at bounding box center [511, 288] width 290 height 28
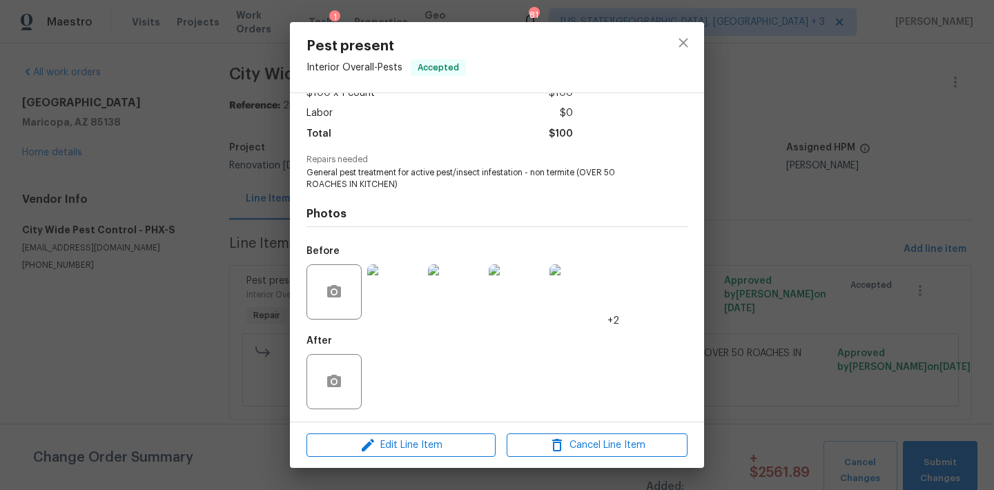
click at [384, 296] on img at bounding box center [394, 291] width 55 height 55
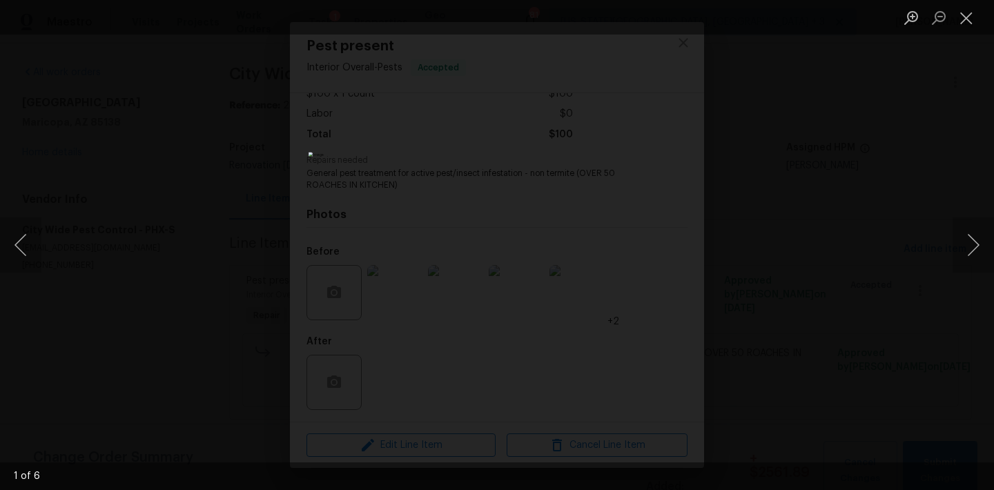
click at [254, 273] on div "Lightbox" at bounding box center [497, 245] width 994 height 490
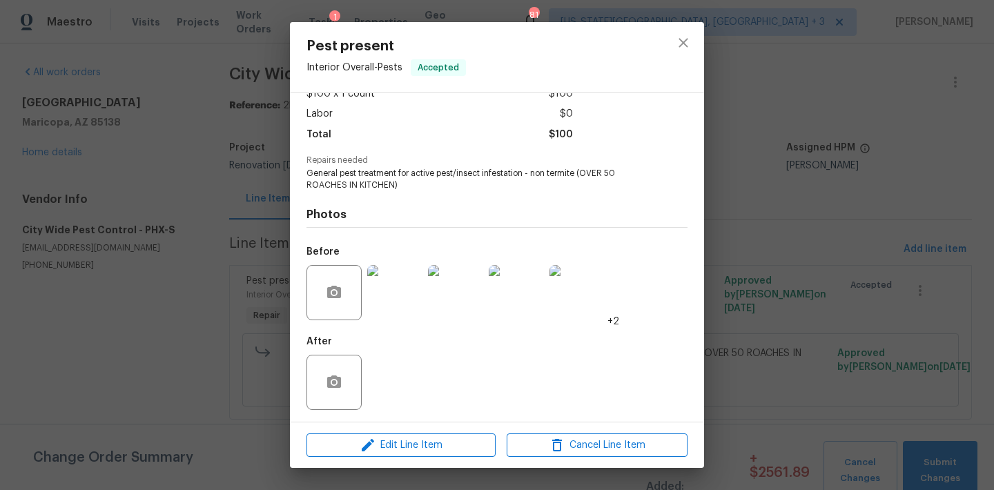
click at [399, 282] on img at bounding box center [394, 292] width 55 height 55
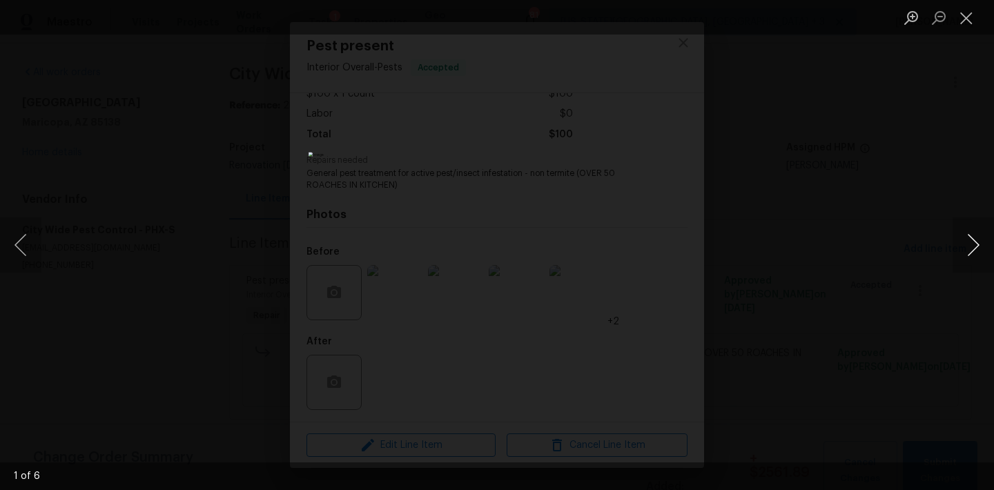
click at [969, 245] on button "Next image" at bounding box center [972, 244] width 41 height 55
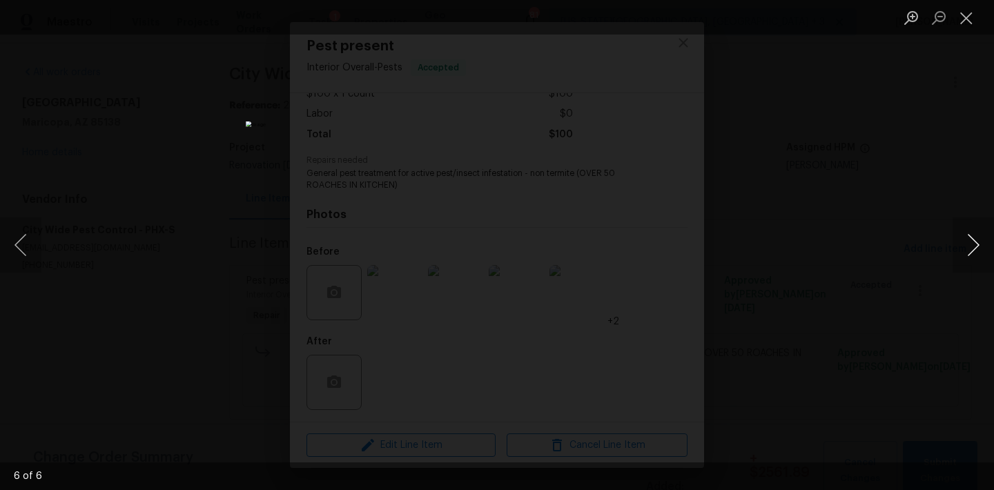
click at [969, 245] on button "Next image" at bounding box center [972, 244] width 41 height 55
click at [970, 246] on button "Next image" at bounding box center [972, 244] width 41 height 55
click at [972, 246] on button "Next image" at bounding box center [972, 244] width 41 height 55
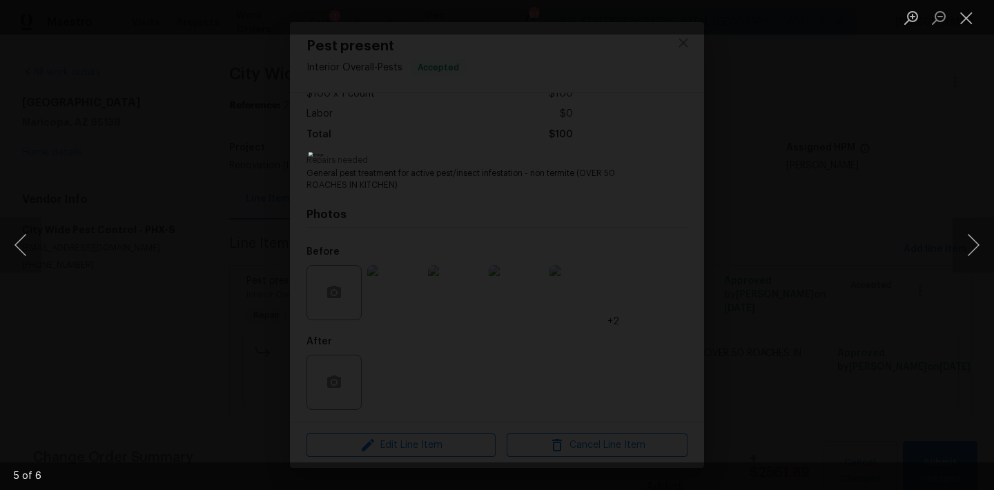
click at [913, 296] on div "Lightbox" at bounding box center [497, 245] width 994 height 490
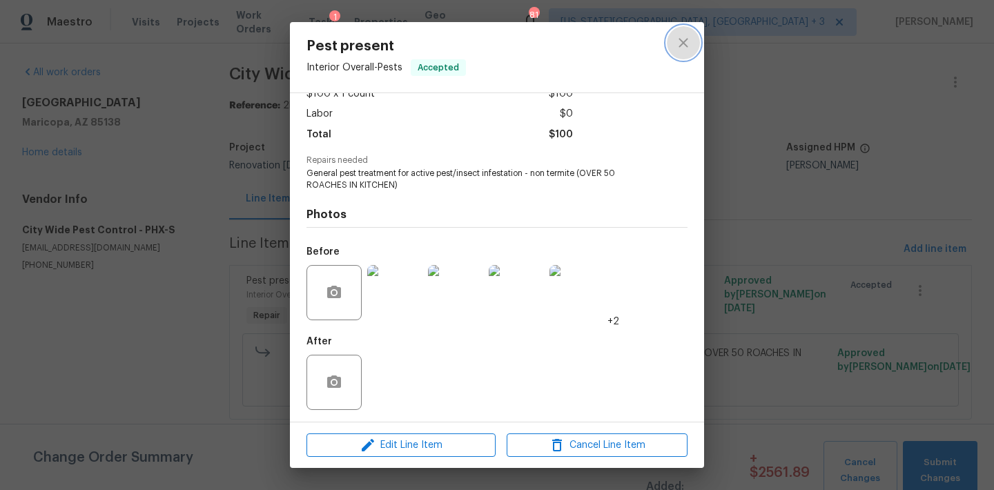
click at [688, 46] on icon "close" at bounding box center [683, 43] width 17 height 17
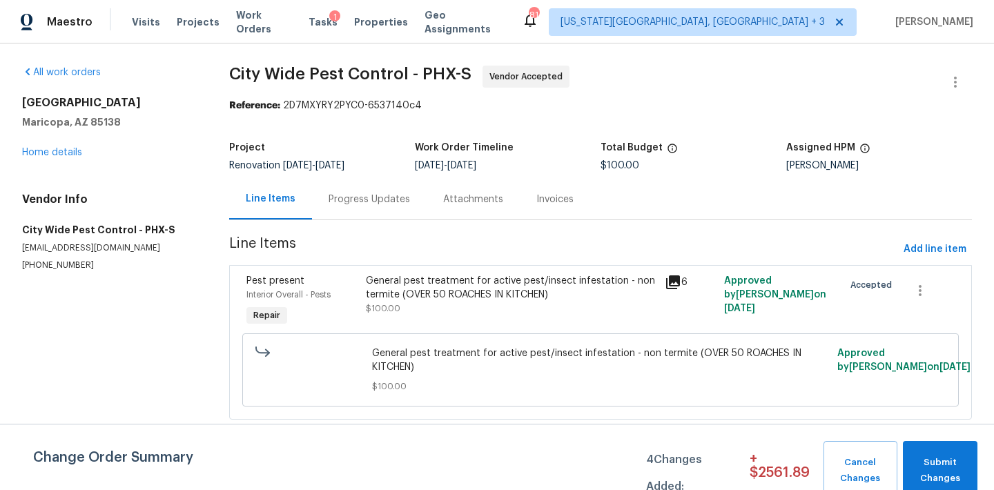
scroll to position [0, 0]
click at [382, 193] on div "Progress Updates" at bounding box center [369, 200] width 81 height 14
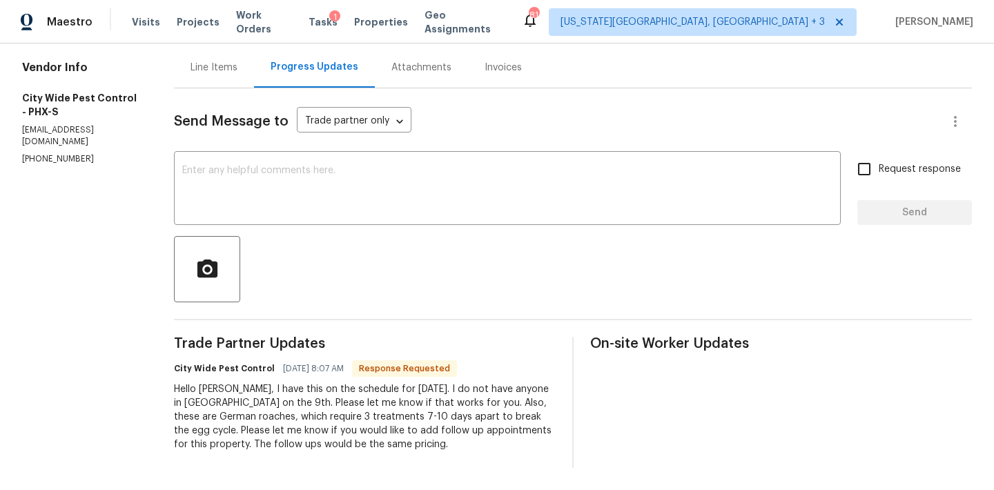
scroll to position [133, 0]
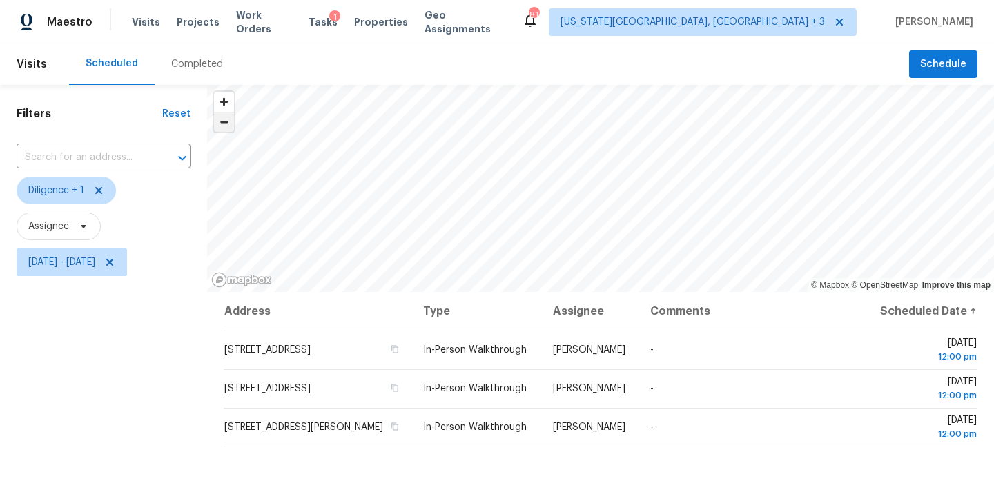
click at [225, 125] on span "Zoom out" at bounding box center [224, 121] width 20 height 19
click at [227, 95] on span "Zoom in" at bounding box center [224, 102] width 20 height 20
click at [227, 105] on span "Zoom in" at bounding box center [224, 102] width 20 height 20
click at [227, 104] on span "Zoom in" at bounding box center [224, 102] width 20 height 20
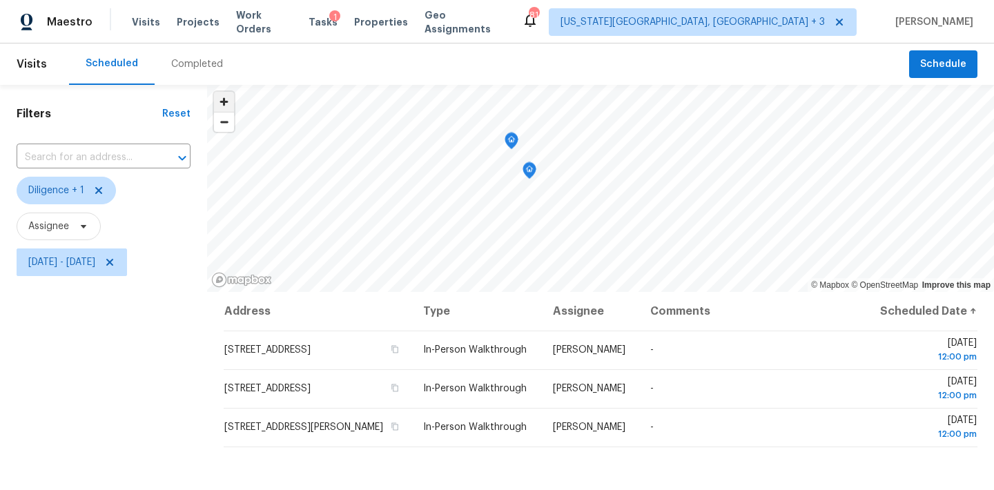
click at [227, 104] on span "Zoom in" at bounding box center [224, 102] width 20 height 20
click at [224, 105] on span "Zoom in" at bounding box center [224, 102] width 20 height 20
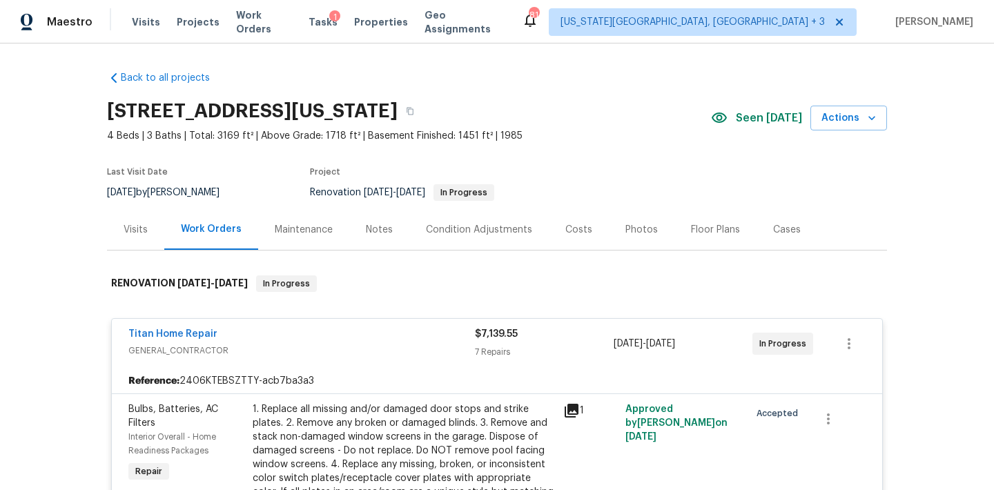
click at [311, 362] on div "Titan Home Repair GENERAL_CONTRACTOR $7,139.55 7 Repairs 10/3/2025 - 10/14/2025…" at bounding box center [497, 344] width 770 height 50
click at [224, 329] on div "Titan Home Repair" at bounding box center [301, 335] width 346 height 17
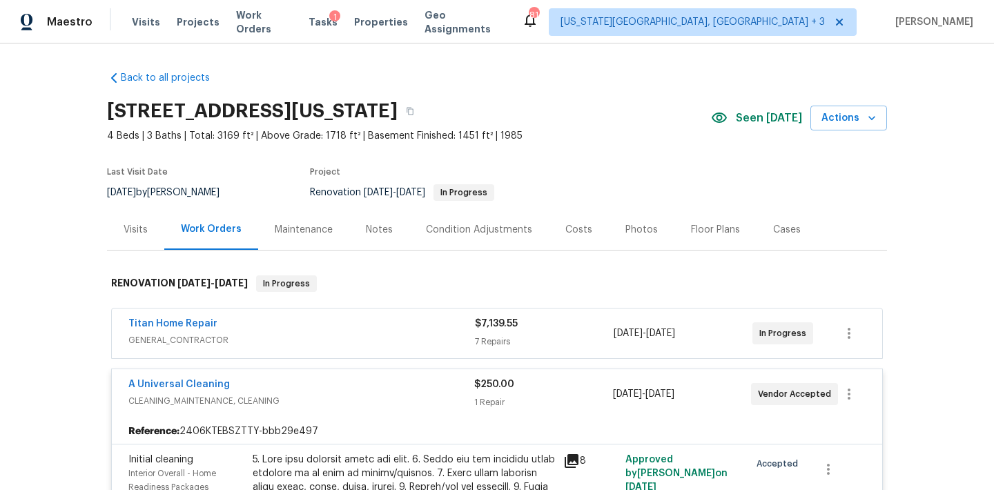
click at [241, 389] on div "A Universal Cleaning" at bounding box center [301, 386] width 346 height 17
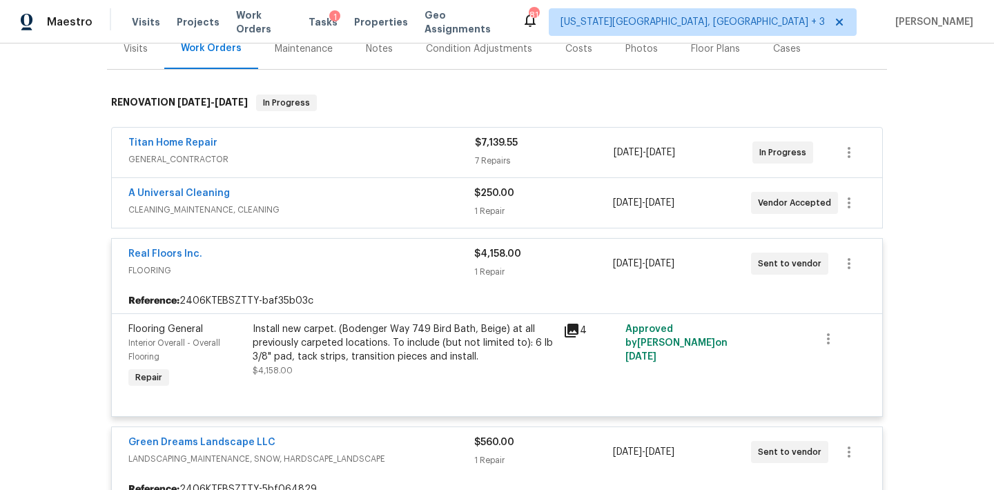
scroll to position [182, 0]
click at [296, 323] on div "Install new carpet. (Bodenger Way 749 Bird Bath, Beige) at all previously carpe…" at bounding box center [404, 342] width 302 height 41
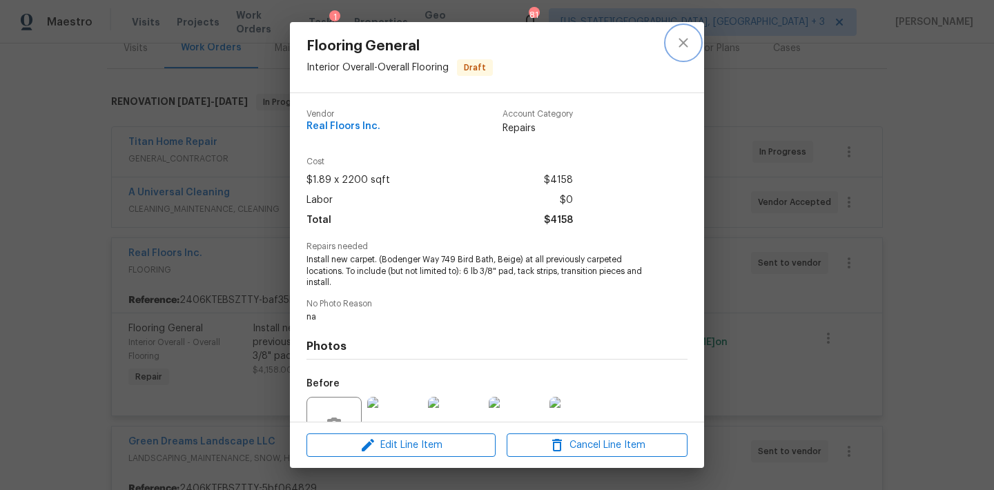
click at [691, 39] on icon "close" at bounding box center [683, 43] width 17 height 17
